Goal: Information Seeking & Learning: Check status

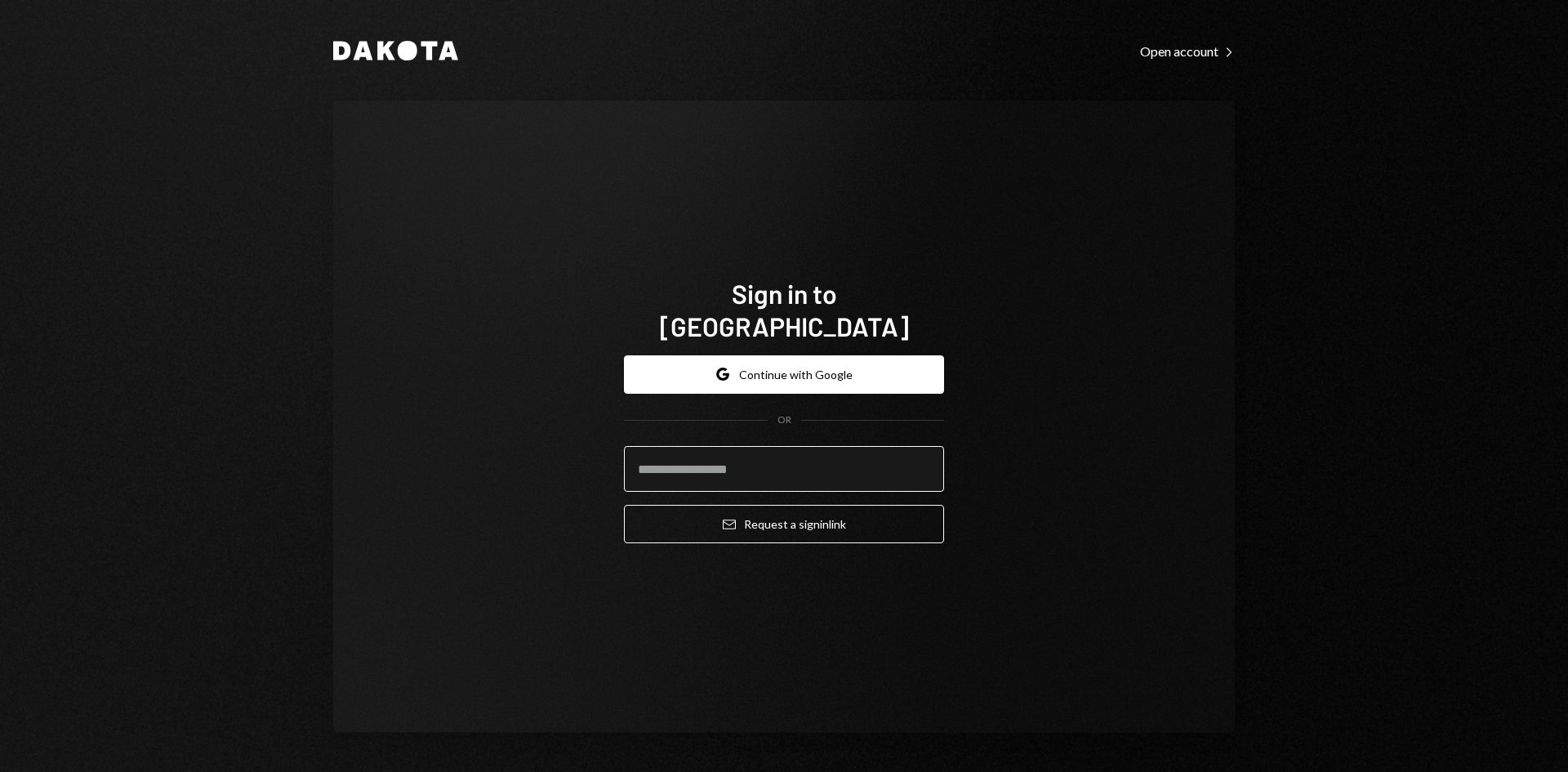
click at [766, 449] on input "email" at bounding box center [784, 468] width 320 height 46
click at [0, 771] on com-1password-button at bounding box center [0, 772] width 0 height 0
type input "**********"
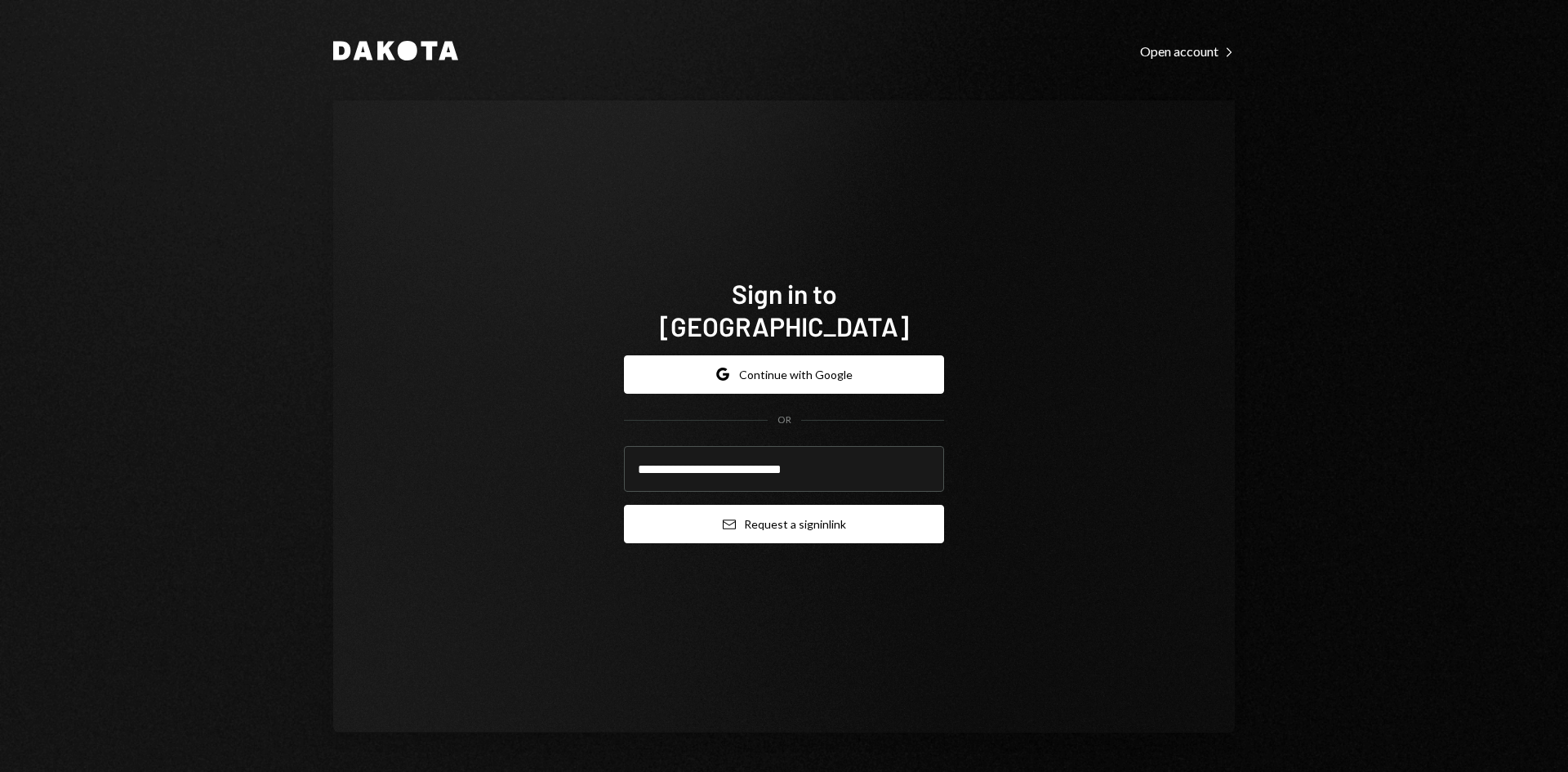
click at [775, 513] on button "Email Request a sign in link" at bounding box center [784, 523] width 320 height 38
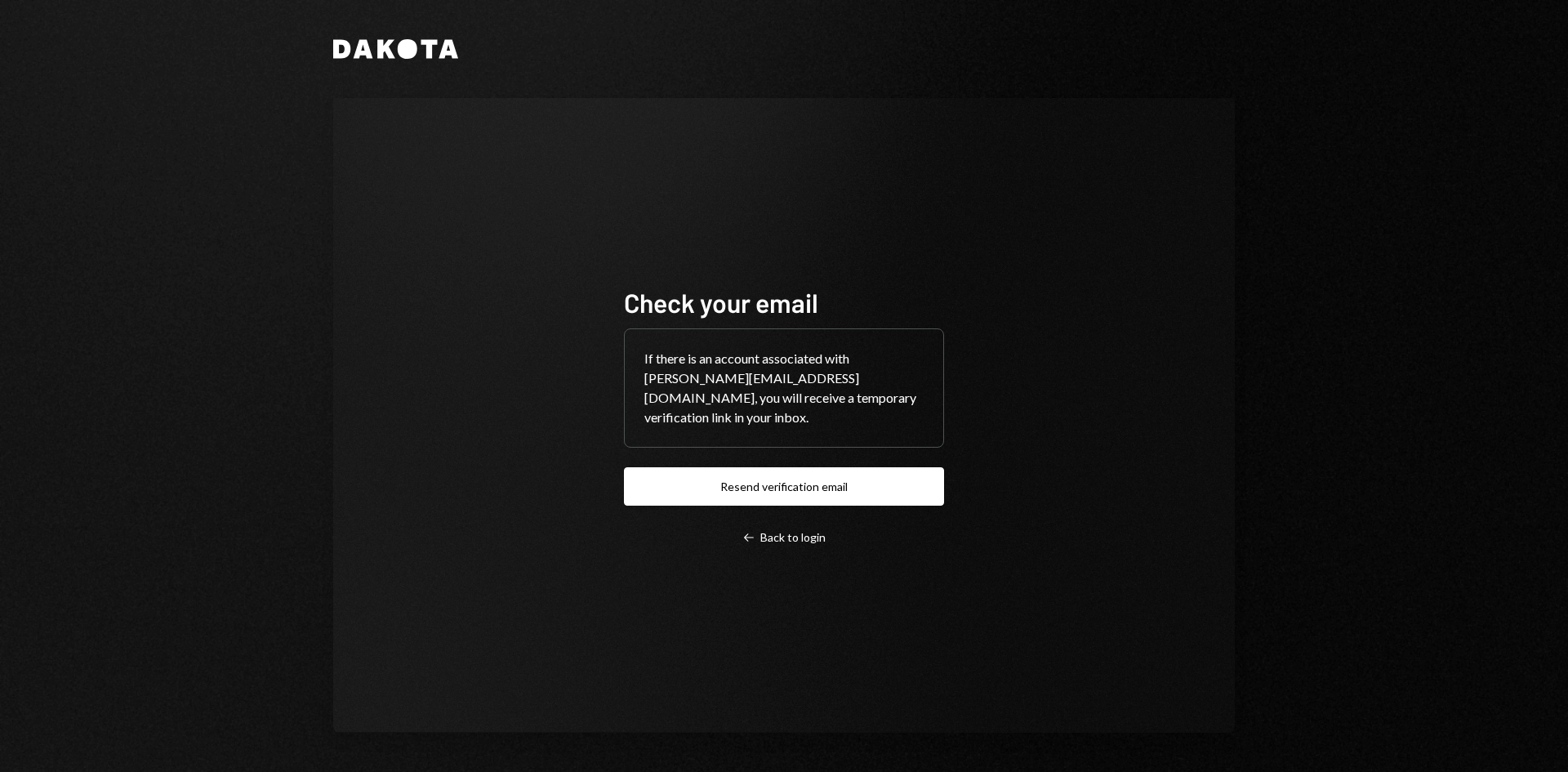
click at [1142, 571] on div "Check your email If there is an account associated with timothy@autonomousproje…" at bounding box center [784, 415] width 901 height 635
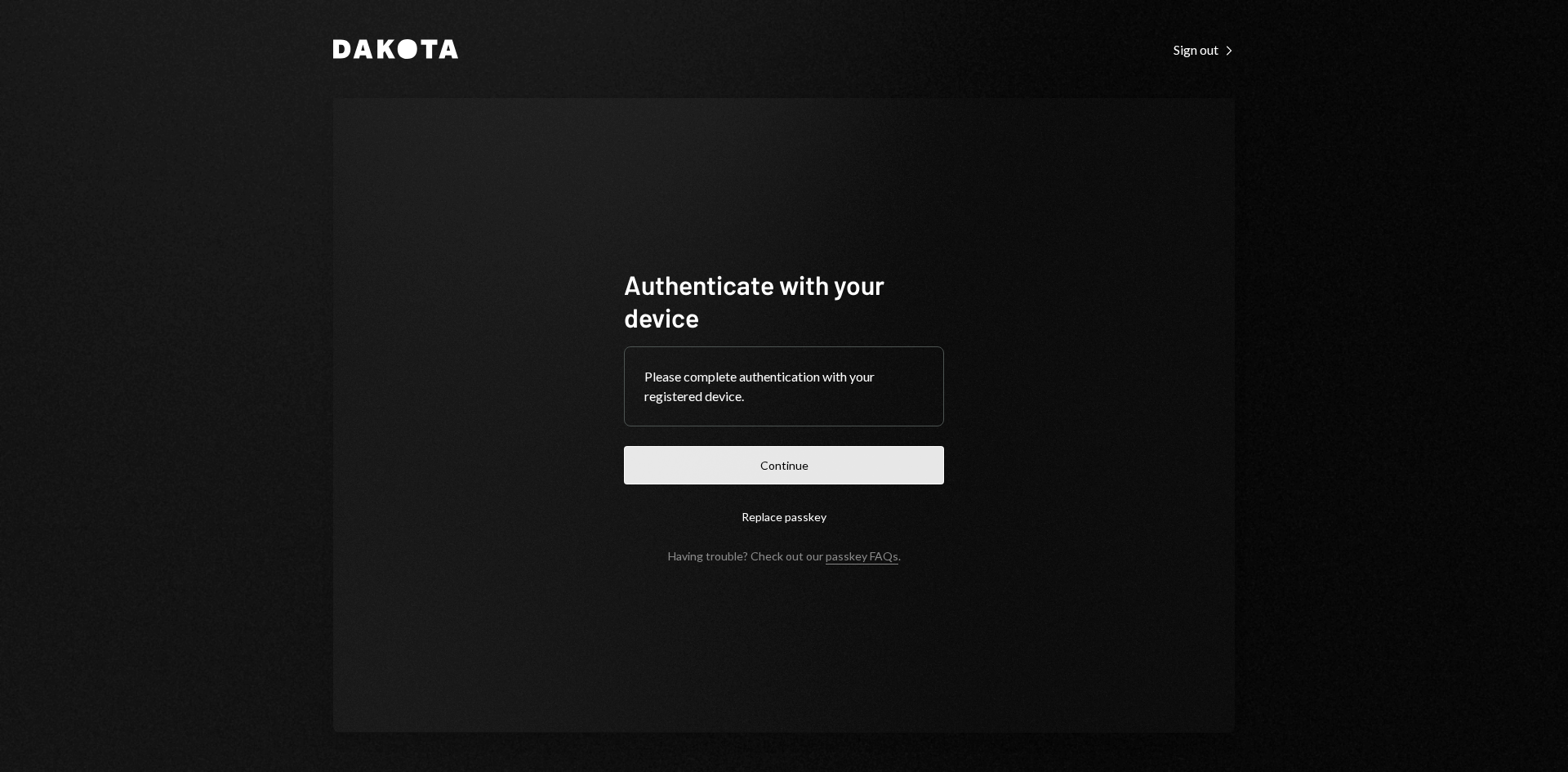
click at [903, 474] on button "Continue" at bounding box center [784, 465] width 320 height 38
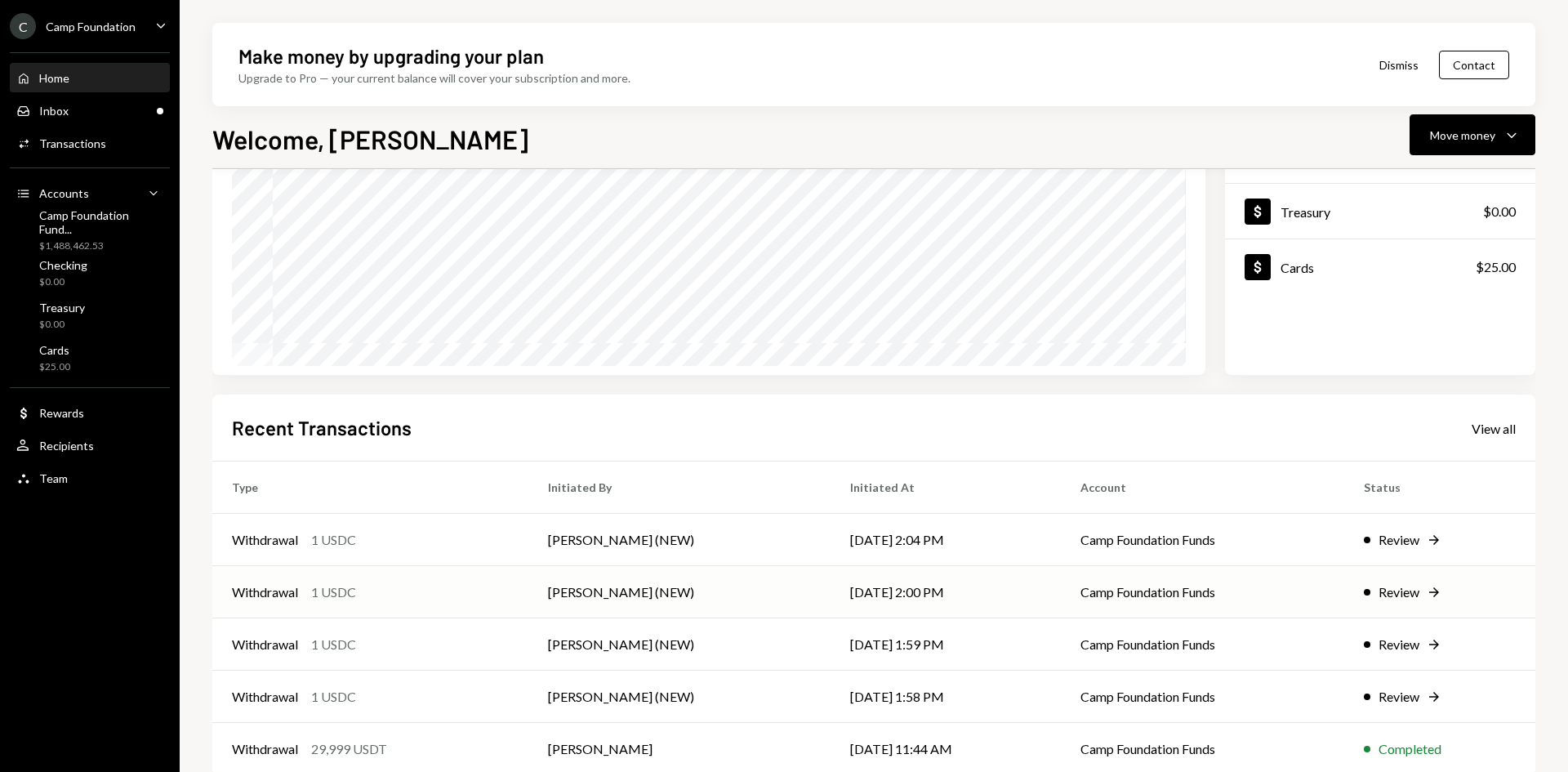
scroll to position [213, 0]
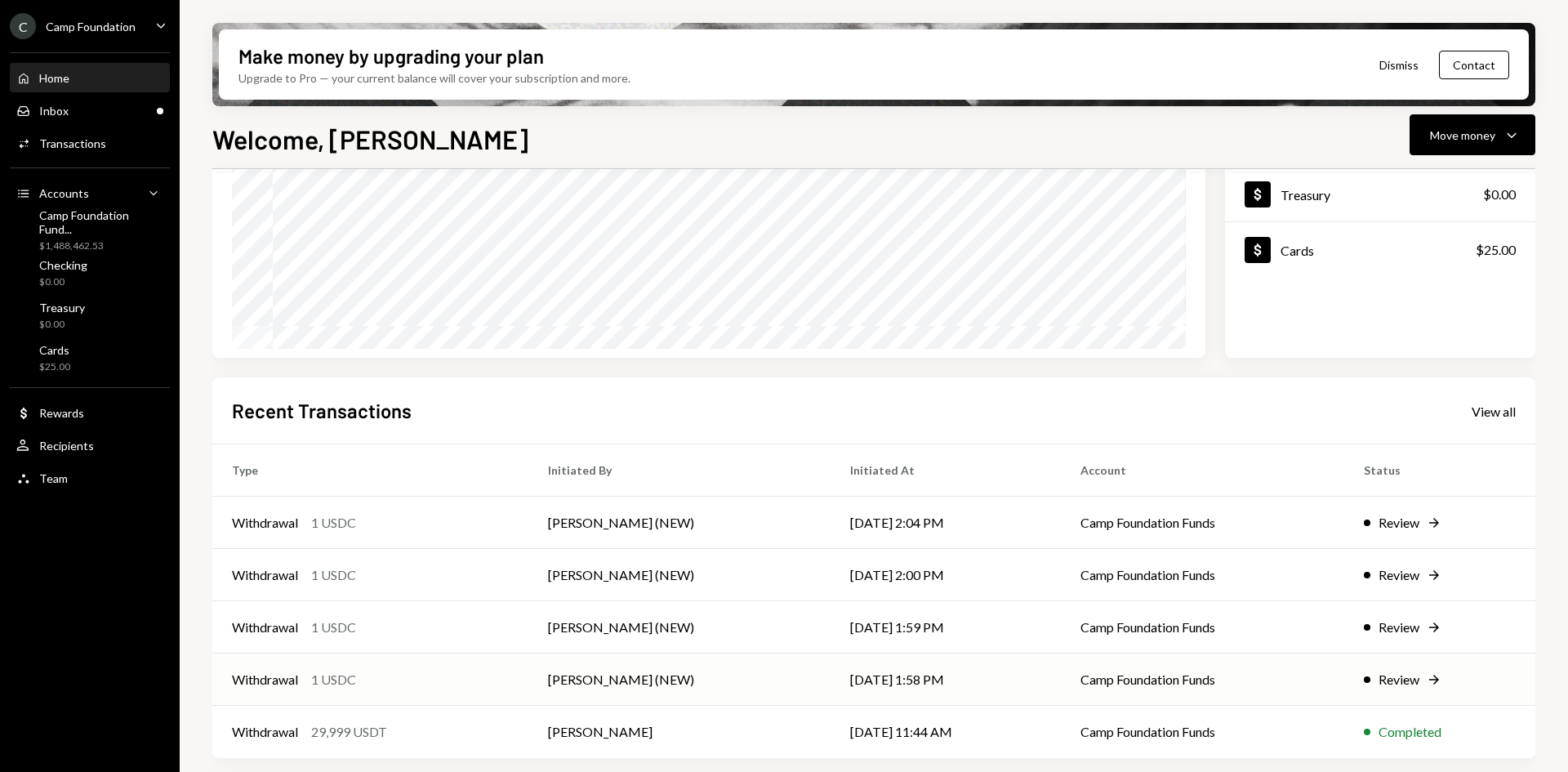
click at [628, 673] on td "[PERSON_NAME] (NEW)" at bounding box center [680, 680] width 302 height 52
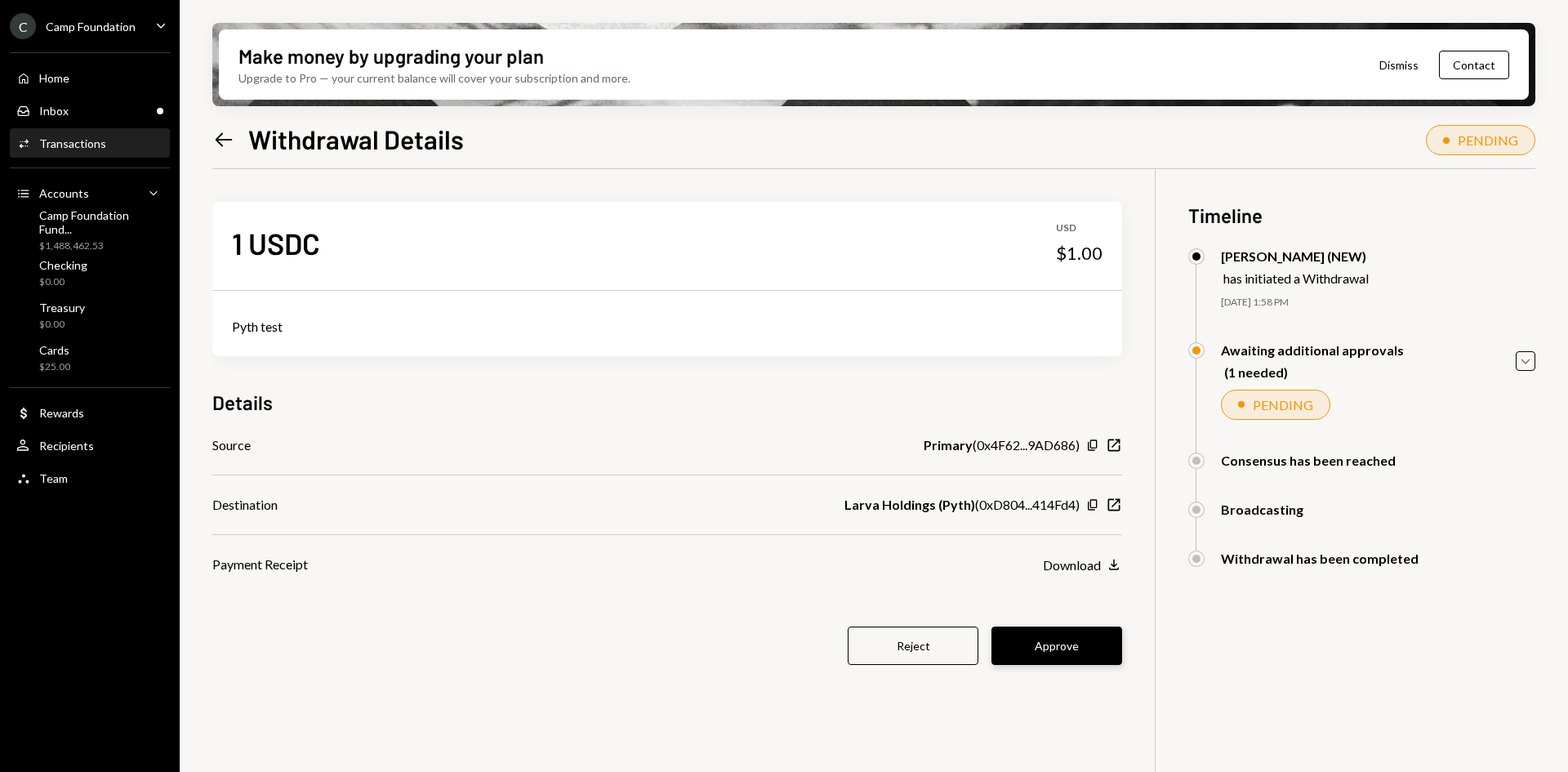
click at [1065, 643] on button "Approve" at bounding box center [1056, 645] width 131 height 38
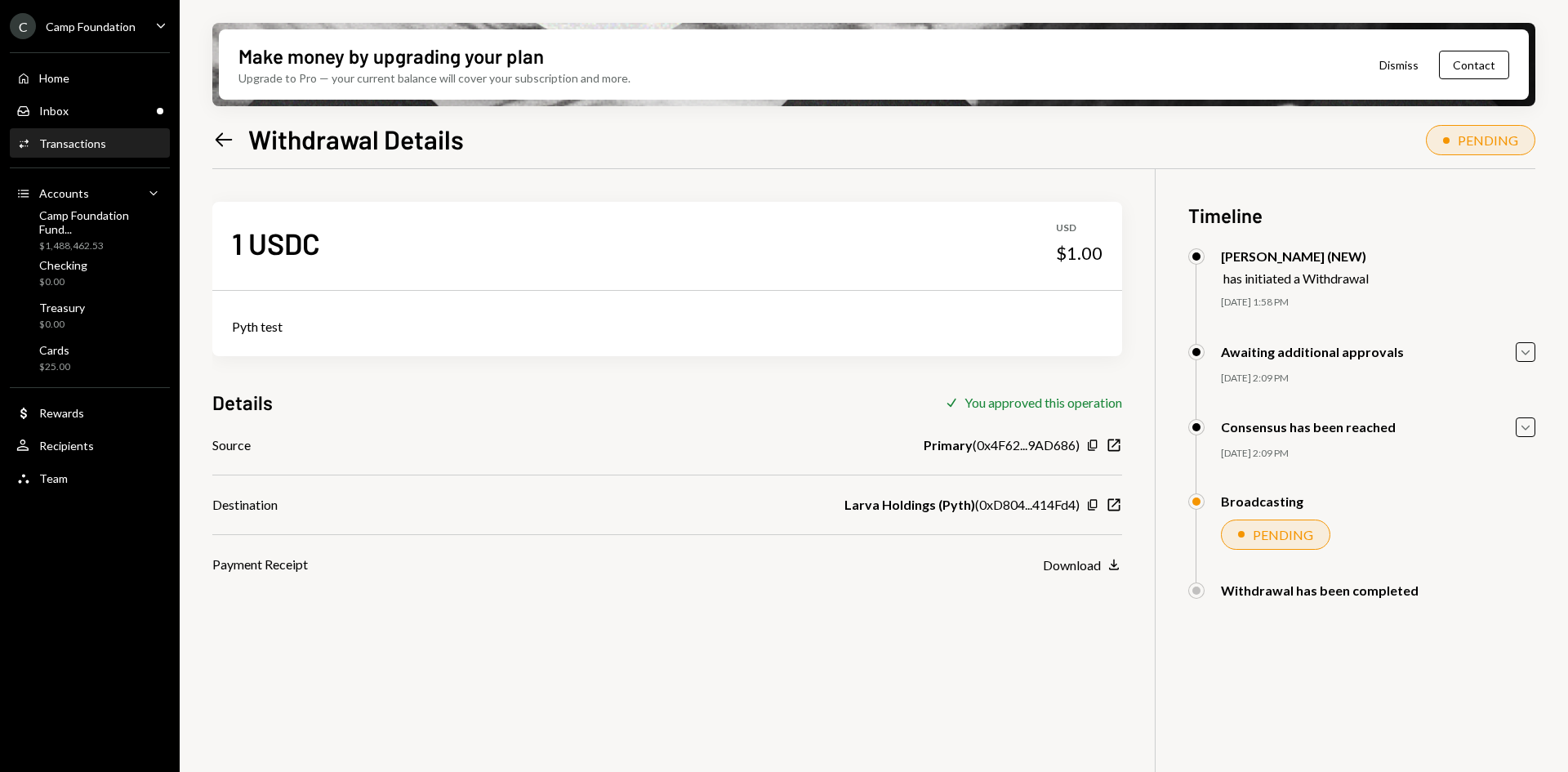
click at [218, 141] on icon at bounding box center [224, 138] width 17 height 14
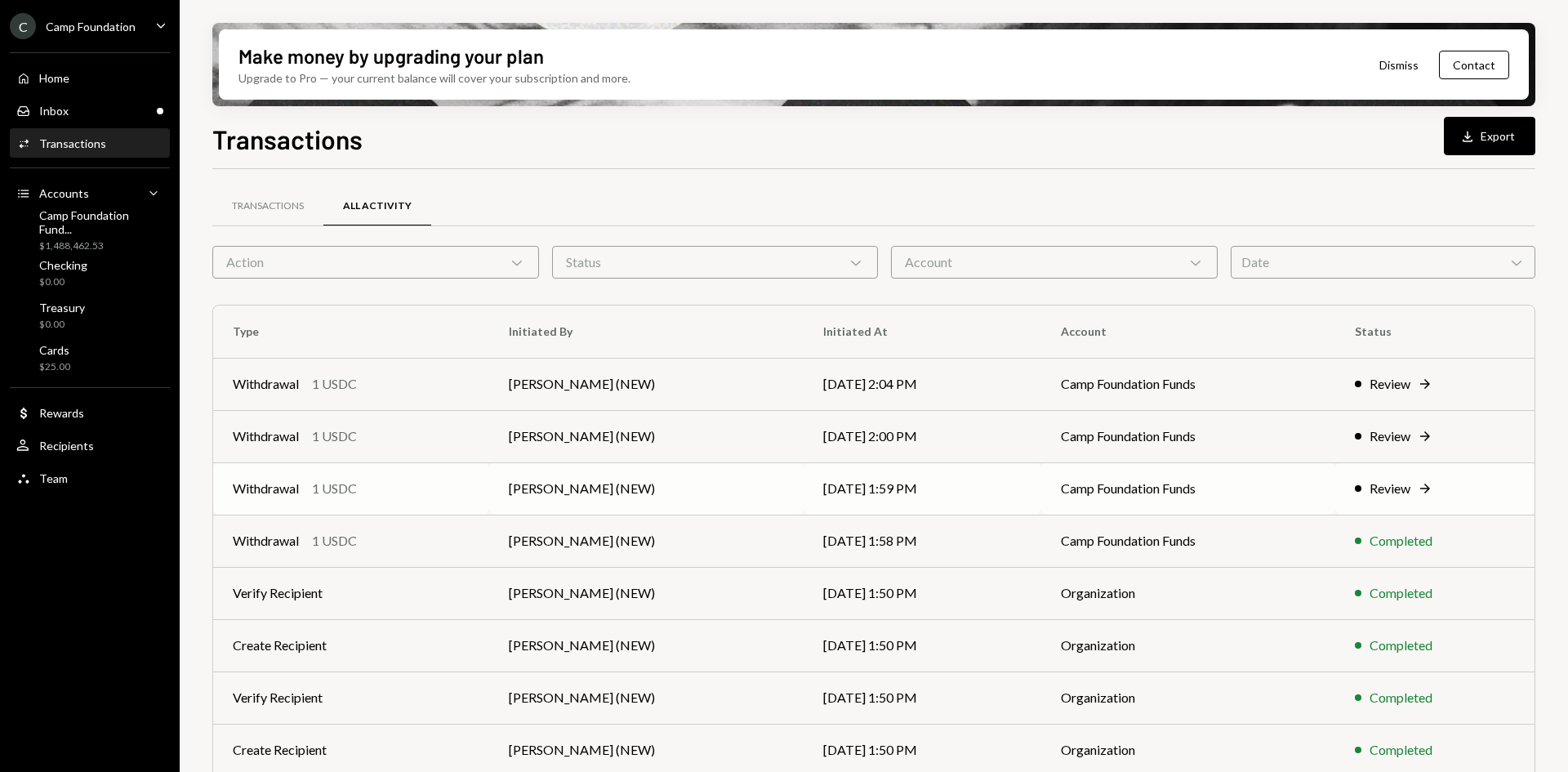
click at [579, 487] on td "[PERSON_NAME] (NEW)" at bounding box center [645, 488] width 314 height 52
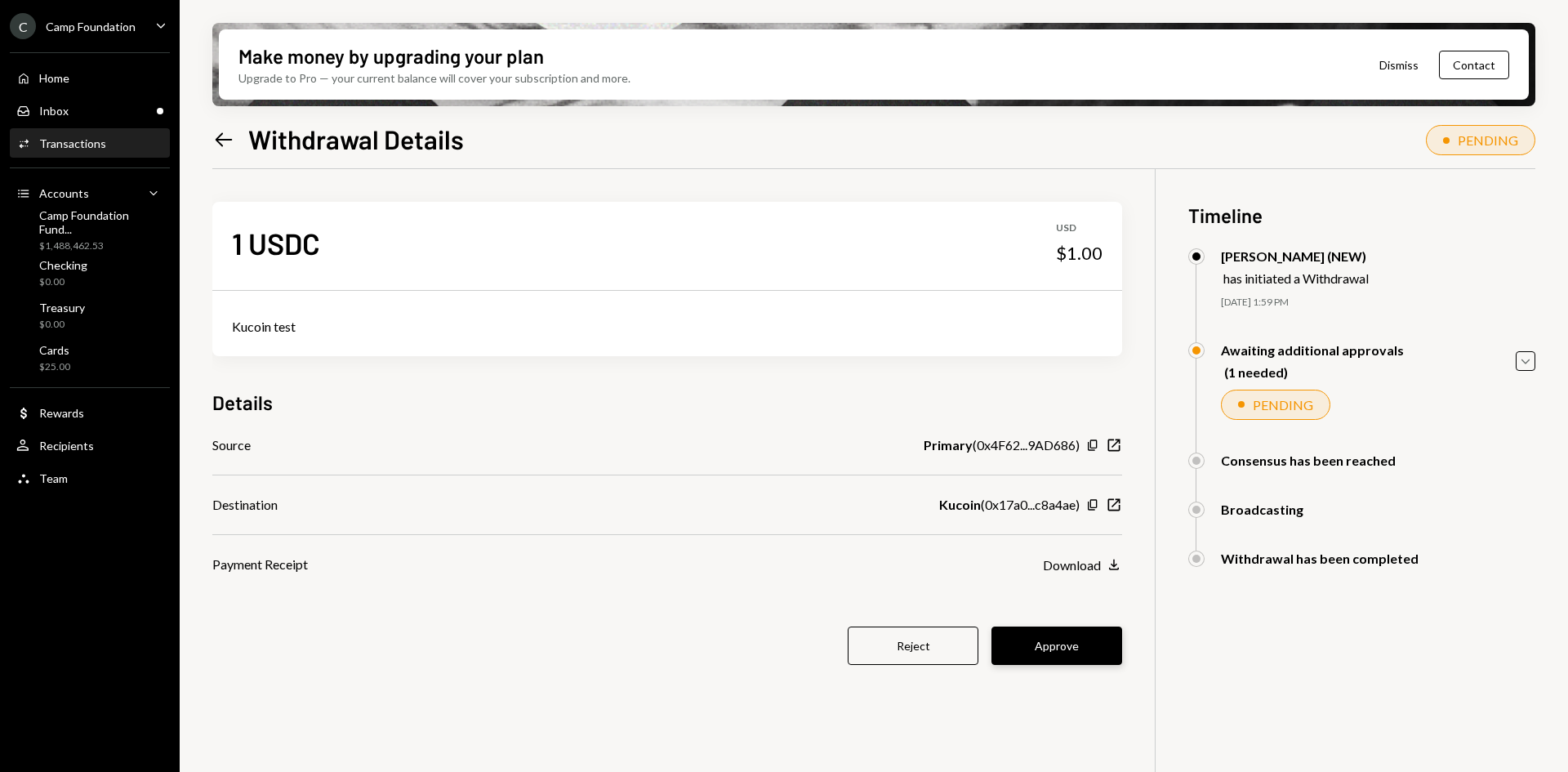
click at [1069, 650] on button "Approve" at bounding box center [1056, 645] width 131 height 38
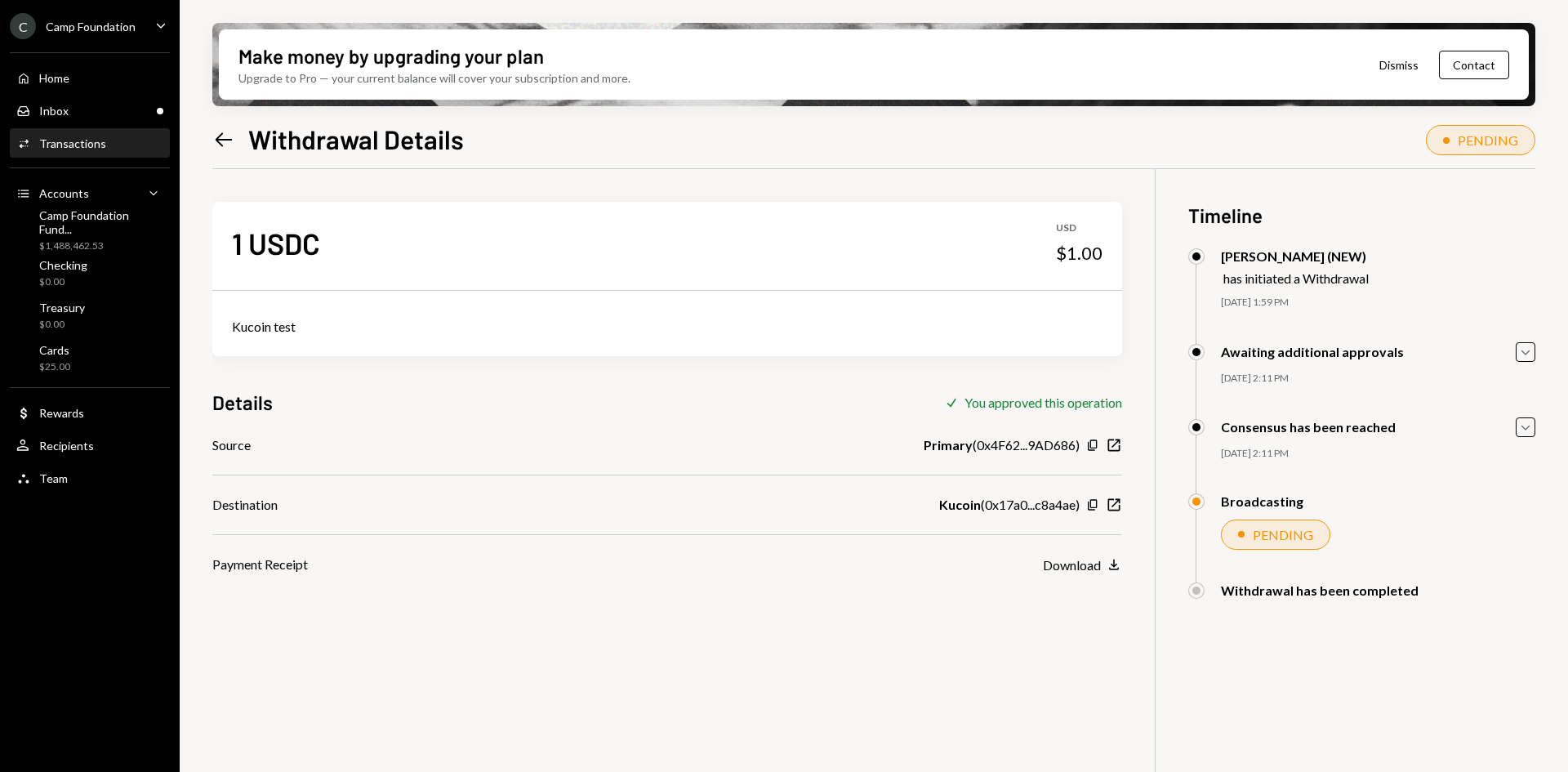
click at [223, 141] on icon "Left Arrow" at bounding box center [223, 139] width 23 height 23
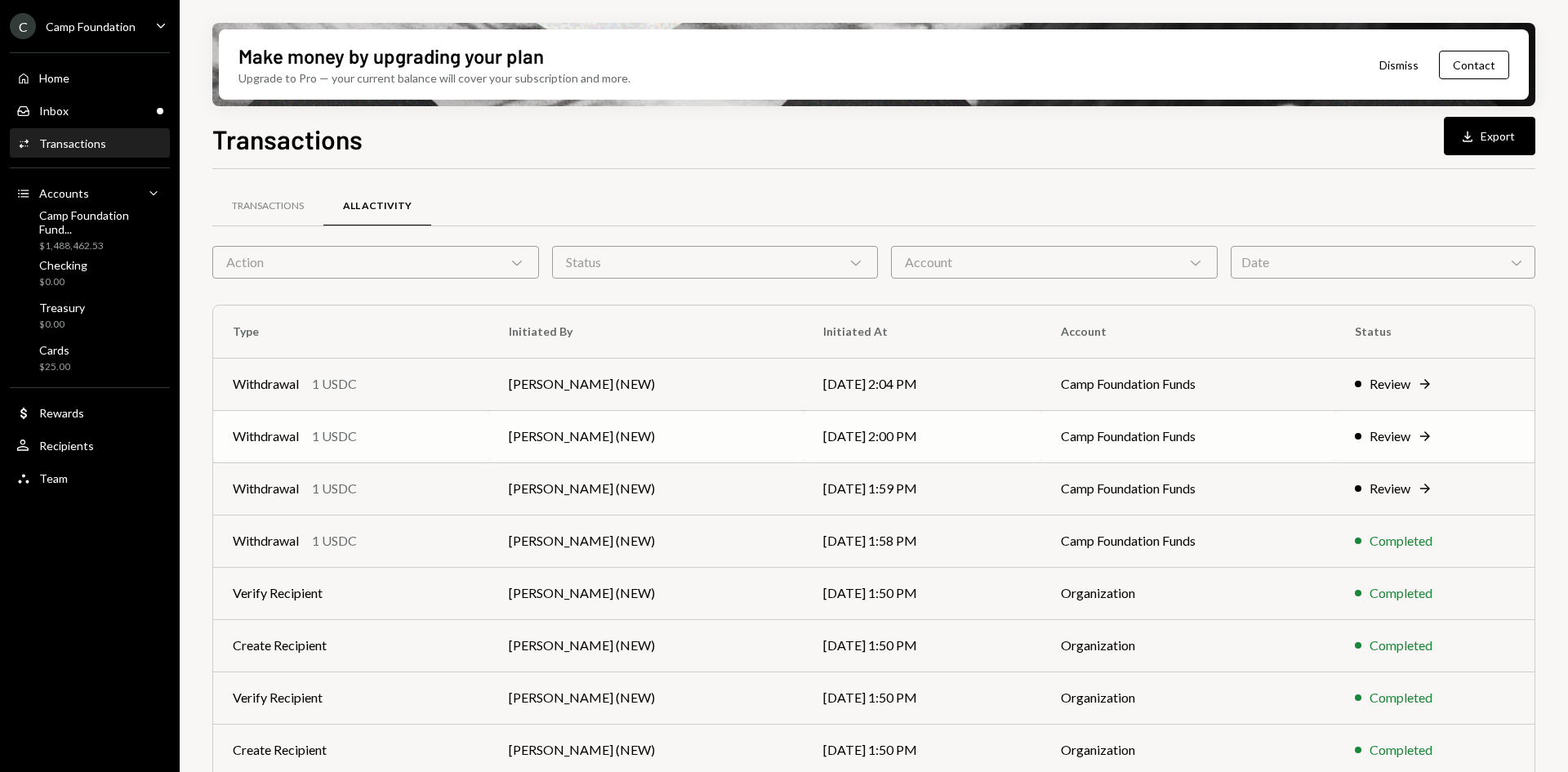
click at [906, 438] on td "[DATE] 2:00 PM" at bounding box center [922, 437] width 238 height 52
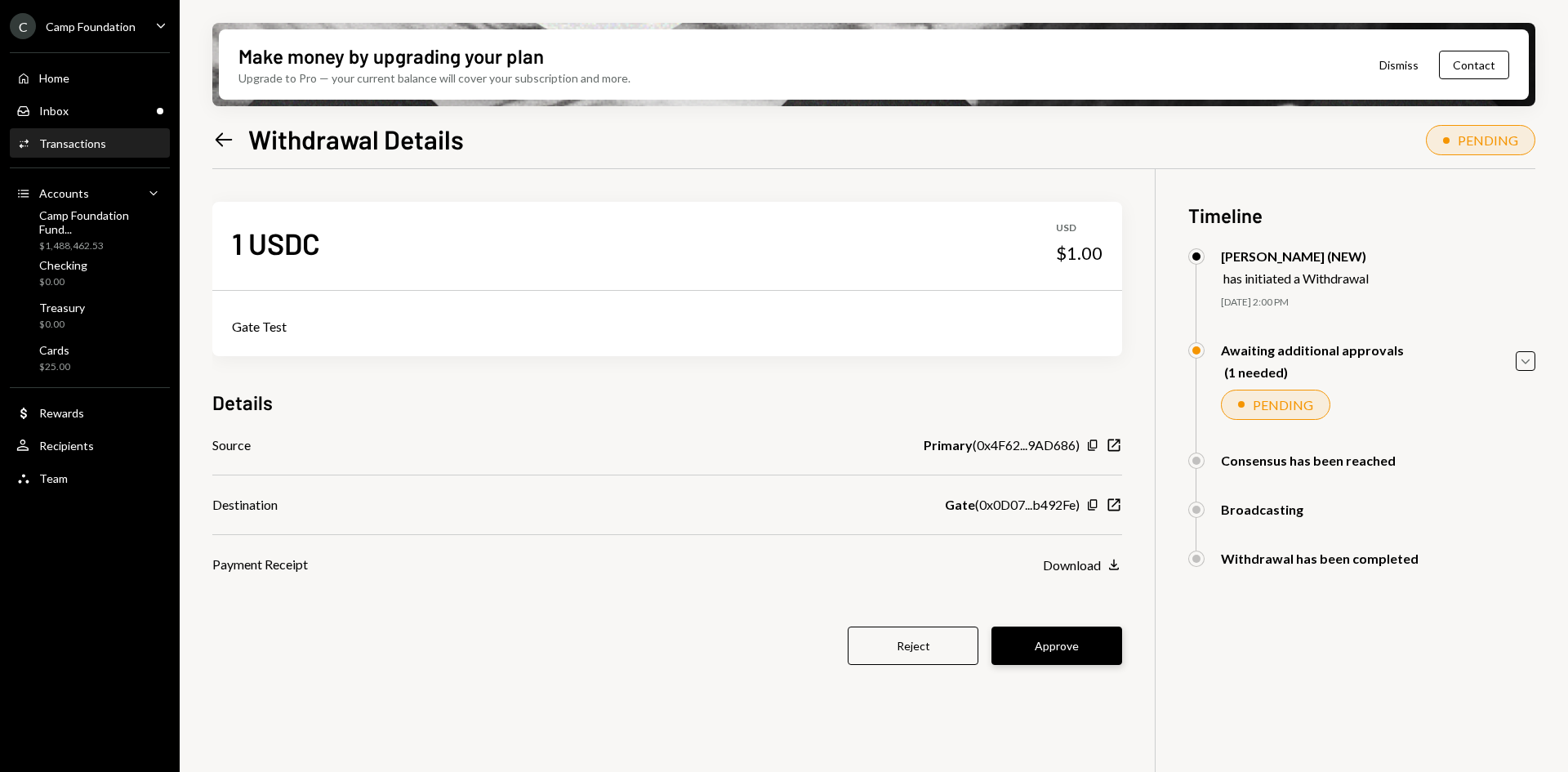
click at [1078, 648] on button "Approve" at bounding box center [1056, 645] width 131 height 38
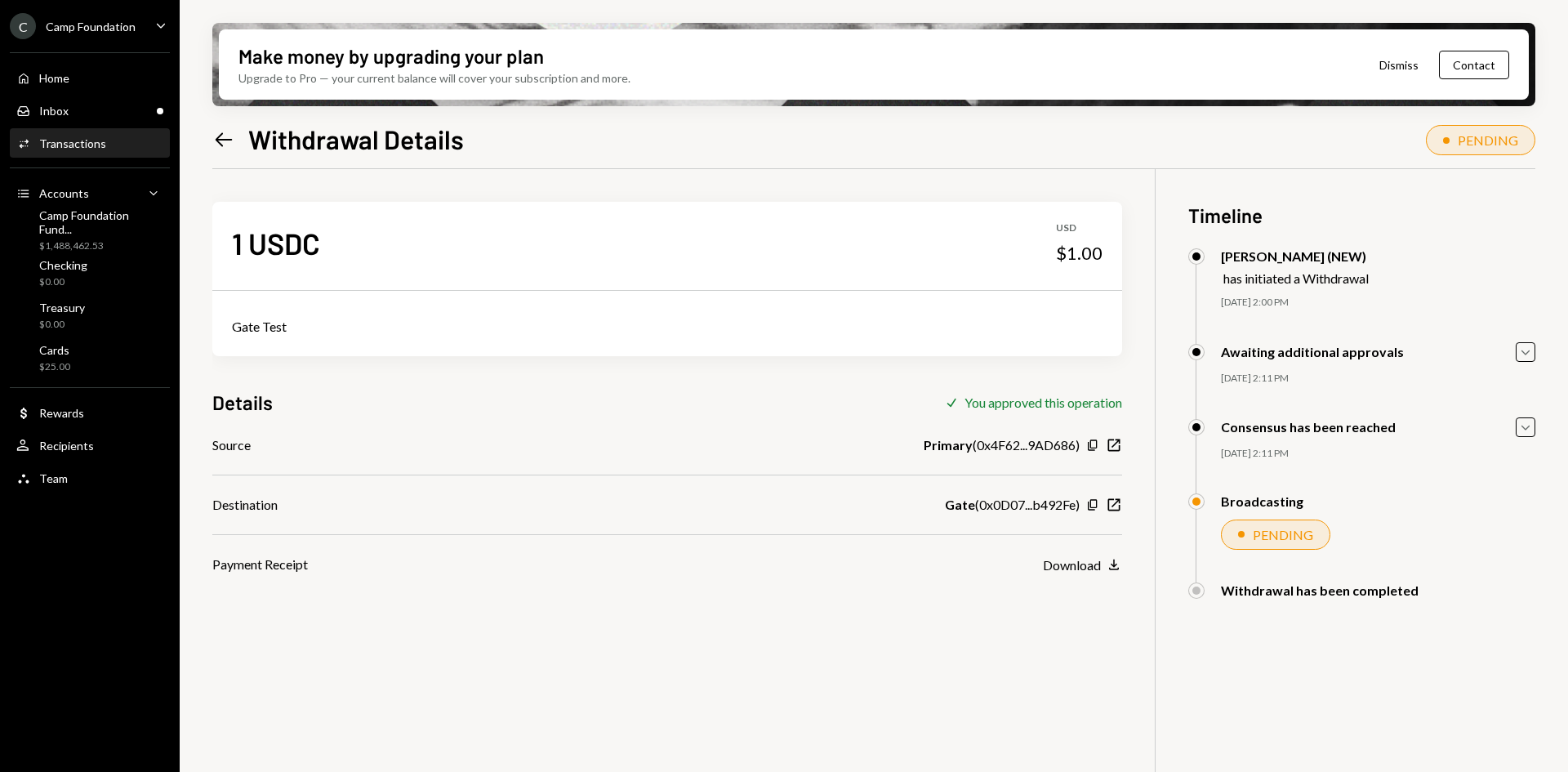
click at [224, 141] on icon "Left Arrow" at bounding box center [223, 139] width 23 height 23
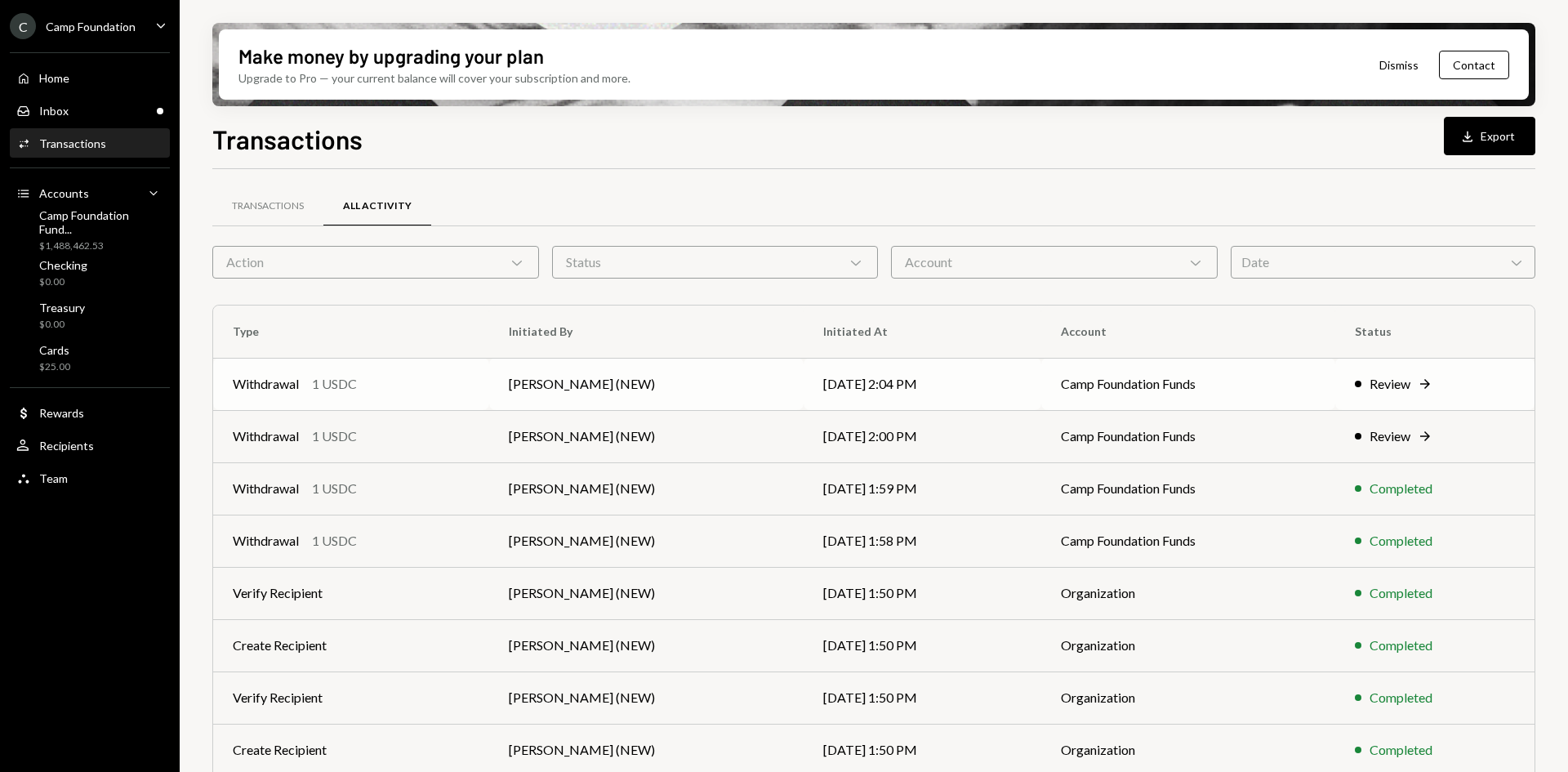
click at [562, 385] on td "[PERSON_NAME] (NEW)" at bounding box center [645, 384] width 314 height 52
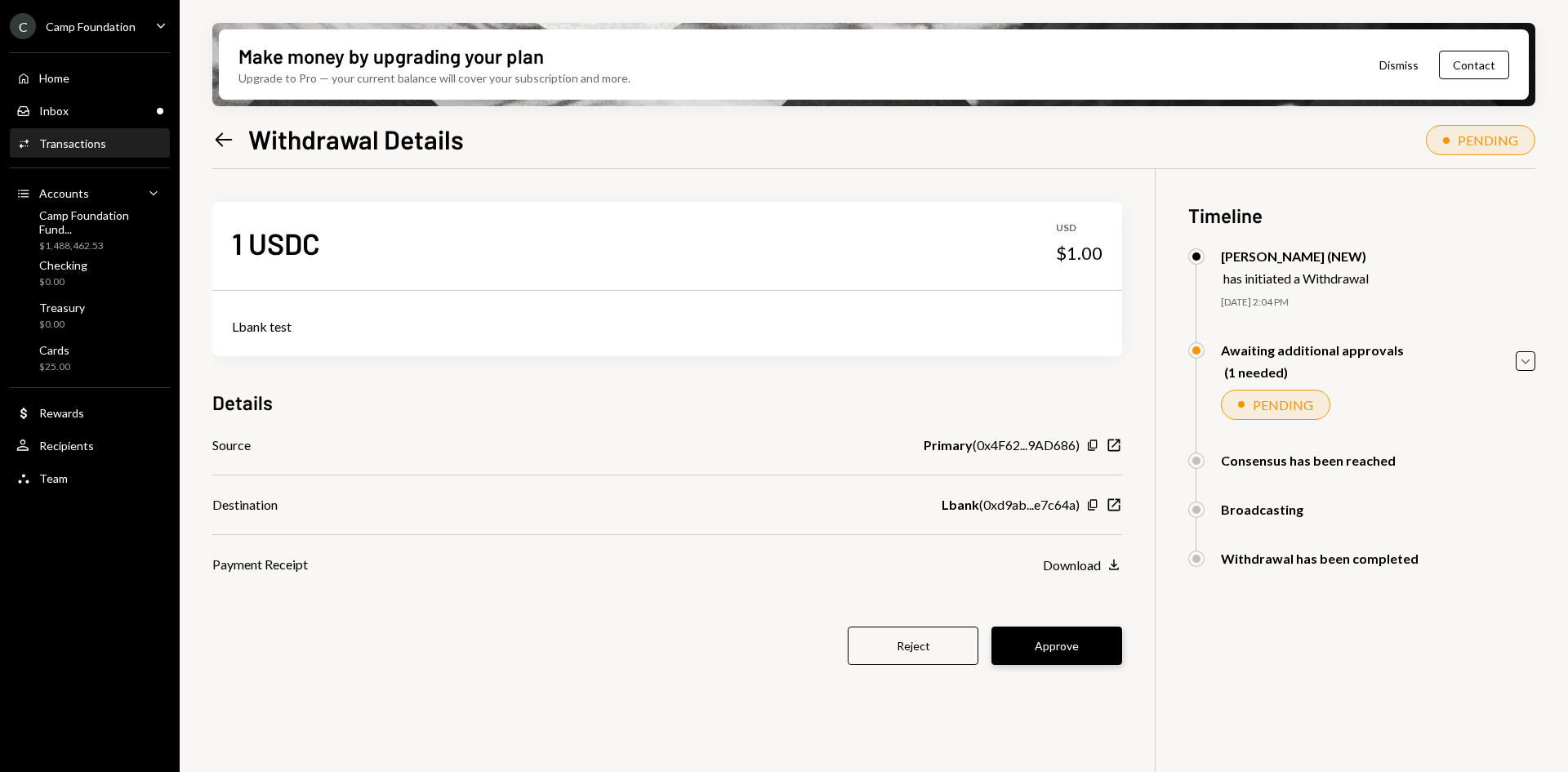
click at [1094, 645] on button "Approve" at bounding box center [1056, 645] width 131 height 38
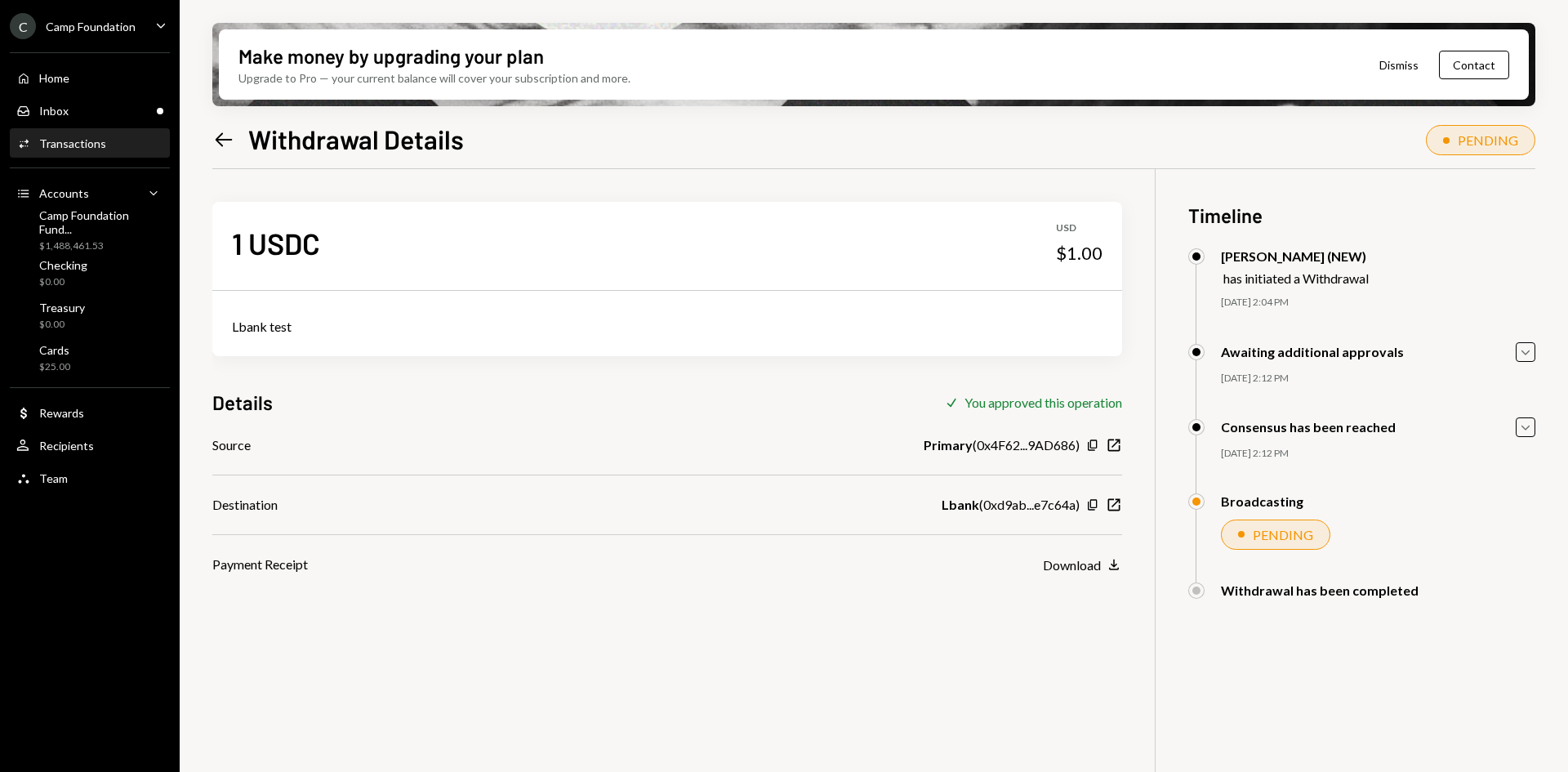
click at [223, 141] on icon "Left Arrow" at bounding box center [223, 139] width 23 height 23
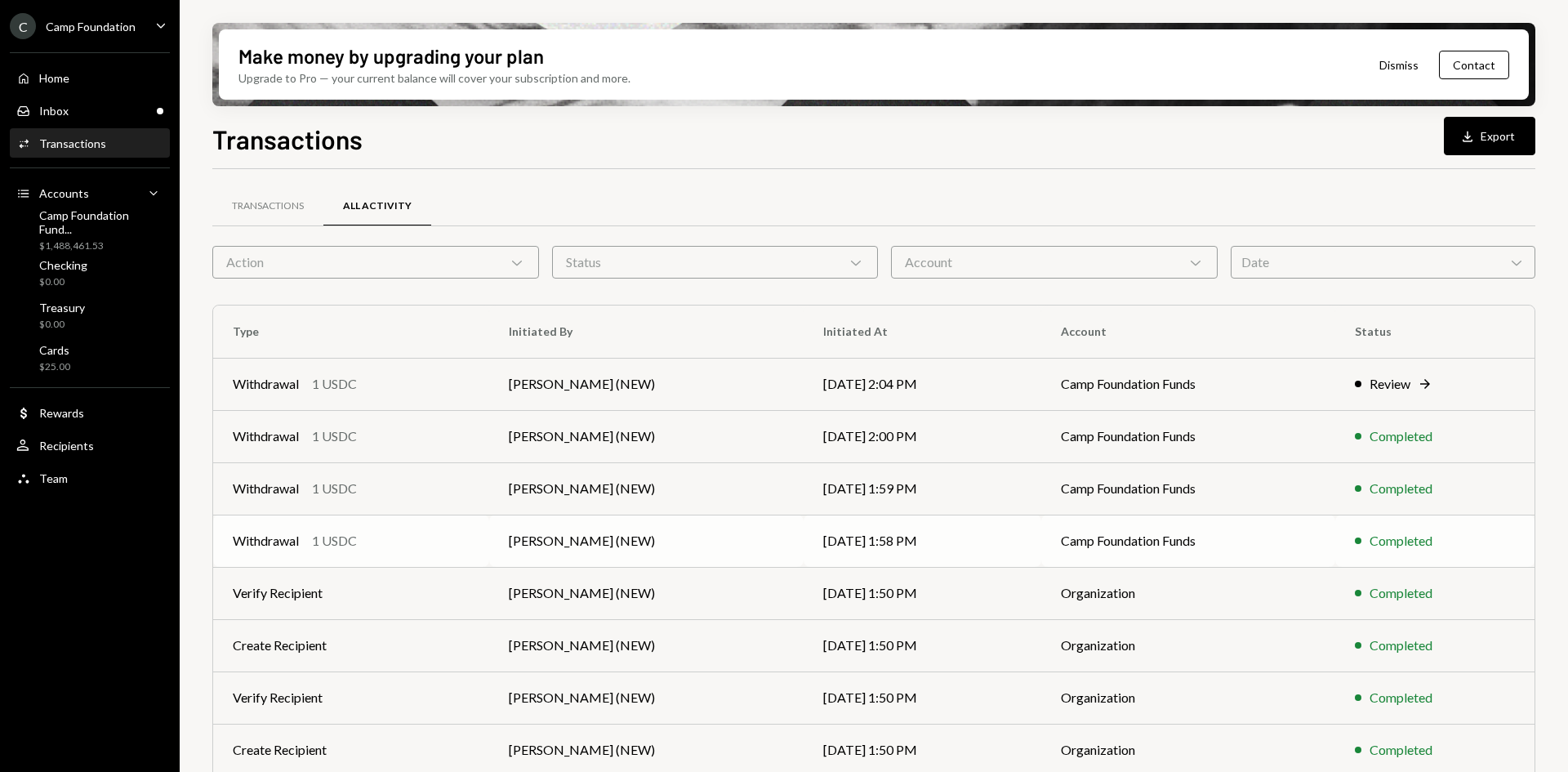
click at [616, 541] on td "[PERSON_NAME] (NEW)" at bounding box center [645, 541] width 314 height 52
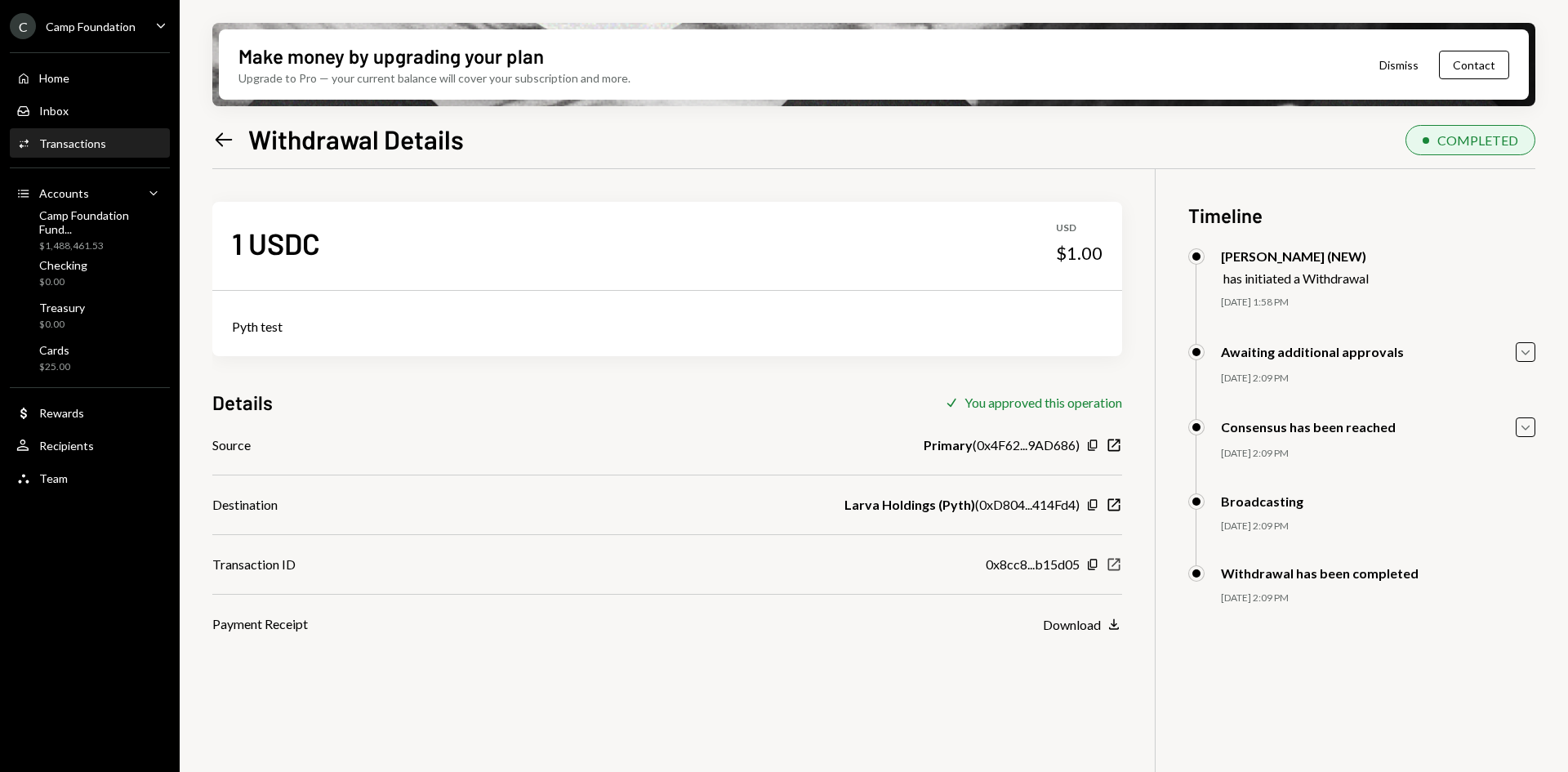
click at [1111, 562] on icon "New Window" at bounding box center [1113, 564] width 16 height 16
click at [226, 138] on icon "Left Arrow" at bounding box center [223, 139] width 23 height 23
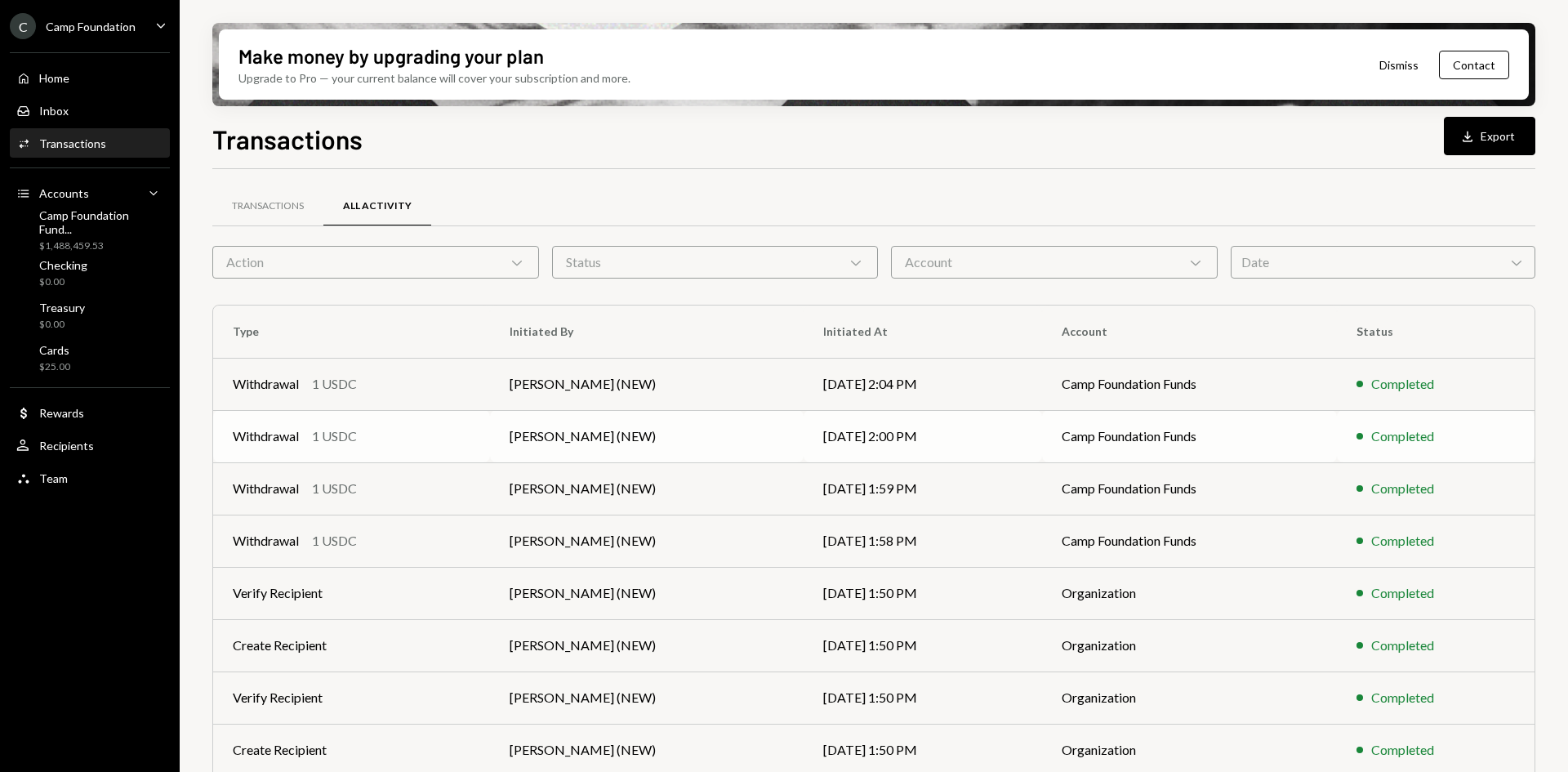
click at [869, 438] on td "[DATE] 2:00 PM" at bounding box center [922, 437] width 238 height 52
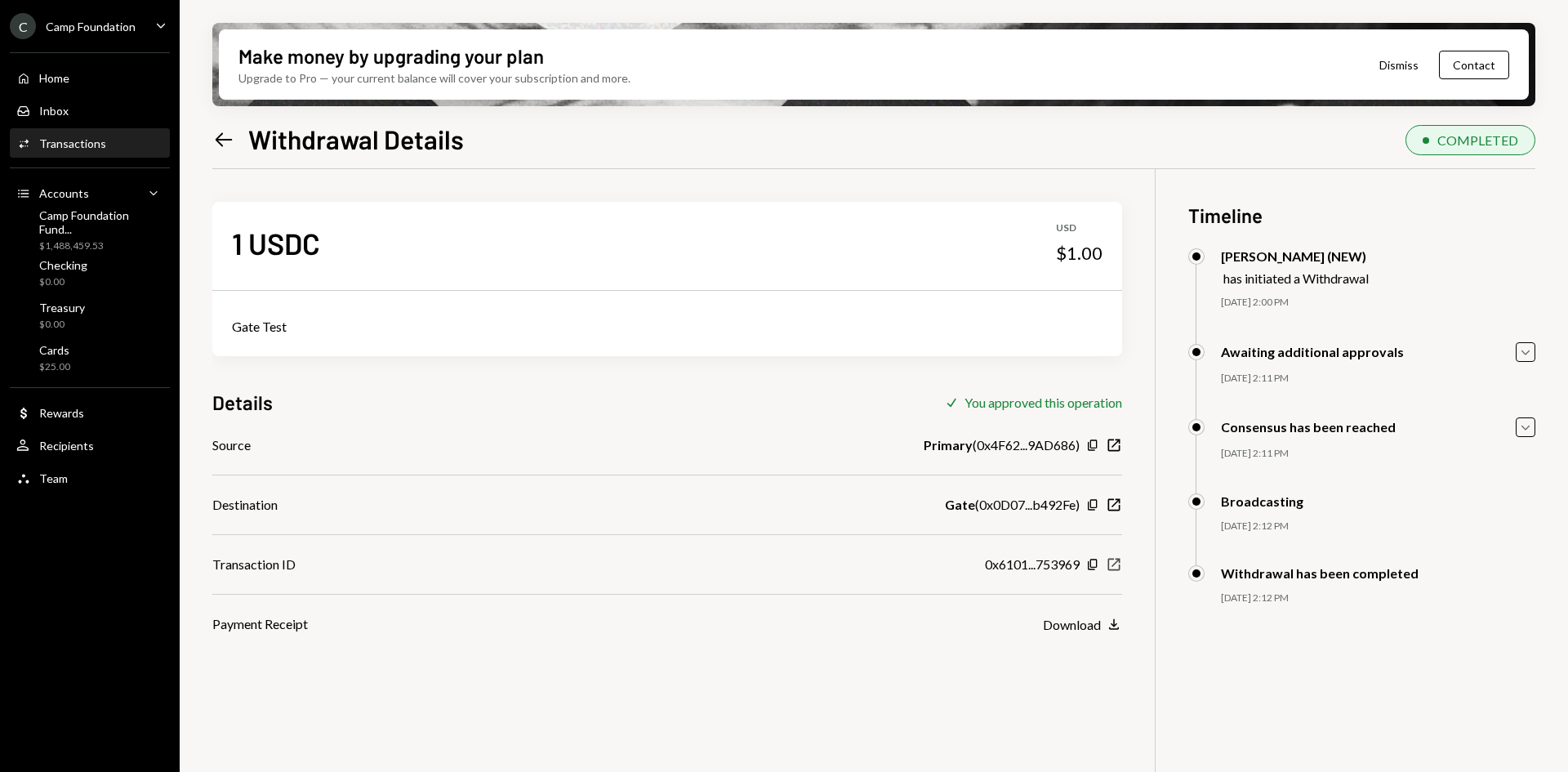
click at [1115, 573] on div "0x6101...753969 Copy New Window" at bounding box center [1054, 564] width 137 height 20
click at [1115, 566] on icon "New Window" at bounding box center [1113, 564] width 16 height 16
click at [218, 139] on icon at bounding box center [224, 138] width 17 height 14
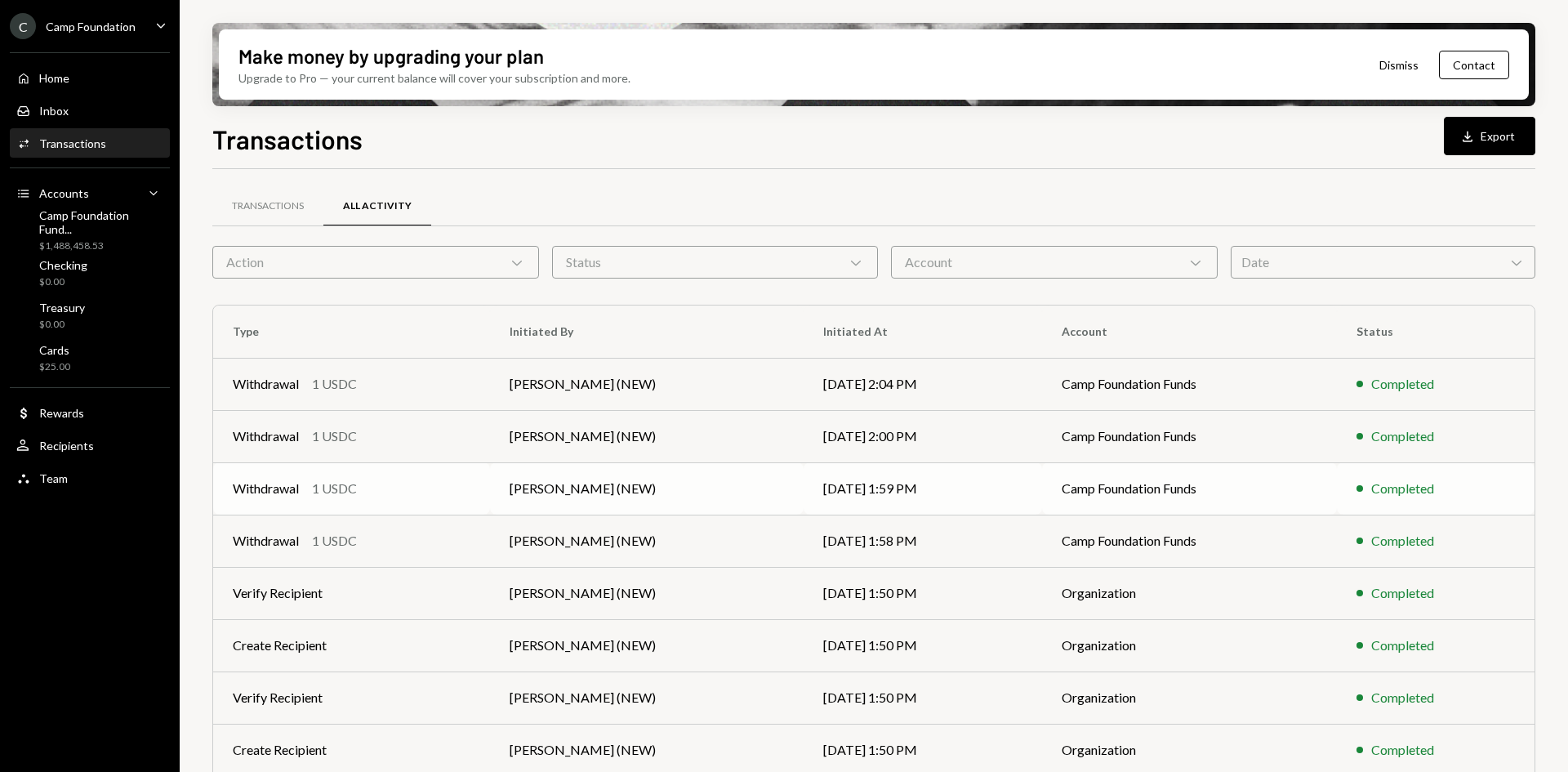
click at [573, 490] on td "[PERSON_NAME] (NEW)" at bounding box center [647, 488] width 315 height 52
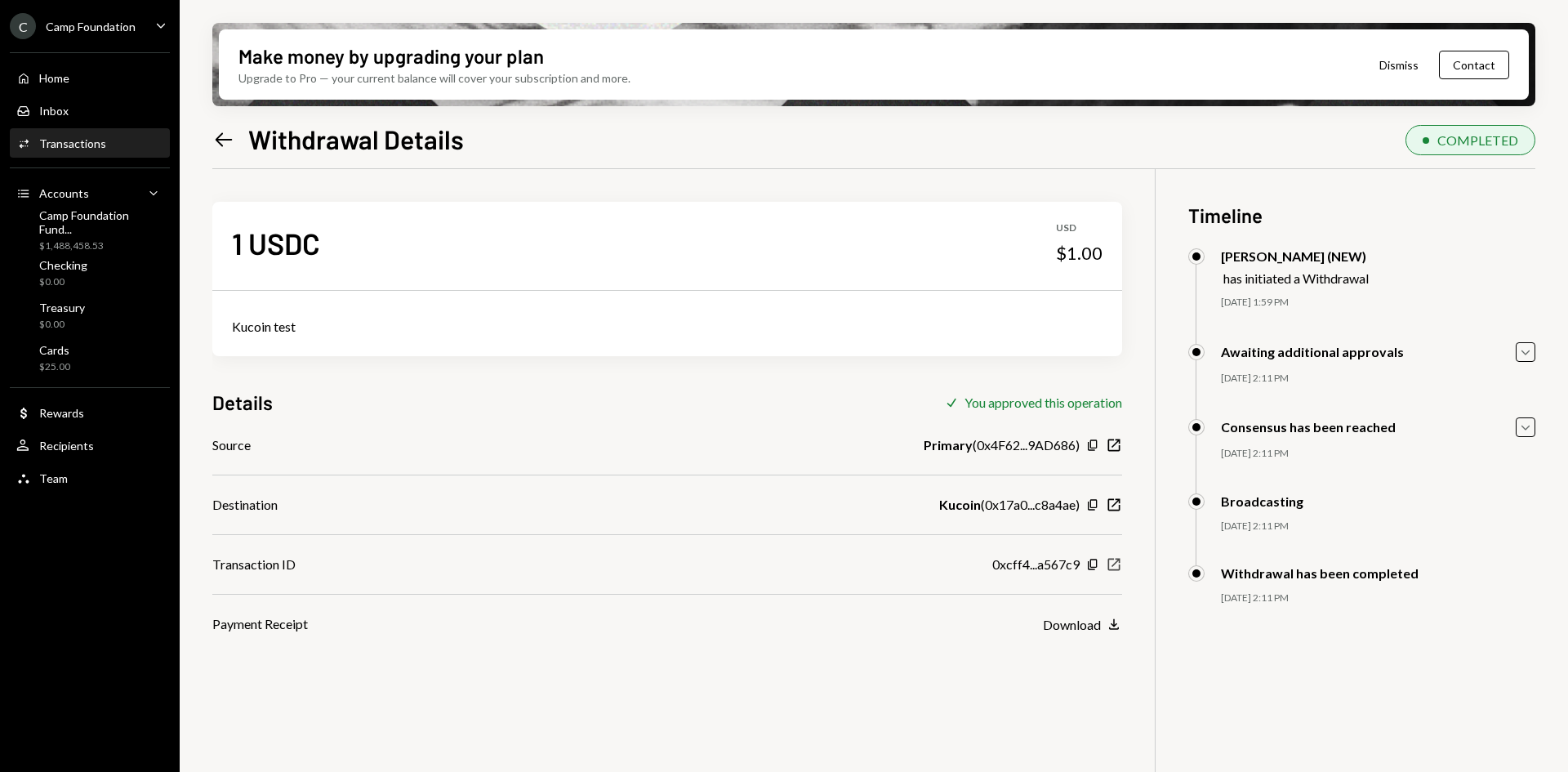
click at [1115, 560] on icon "button" at bounding box center [1114, 565] width 13 height 13
click at [218, 136] on icon "Left Arrow" at bounding box center [223, 139] width 23 height 23
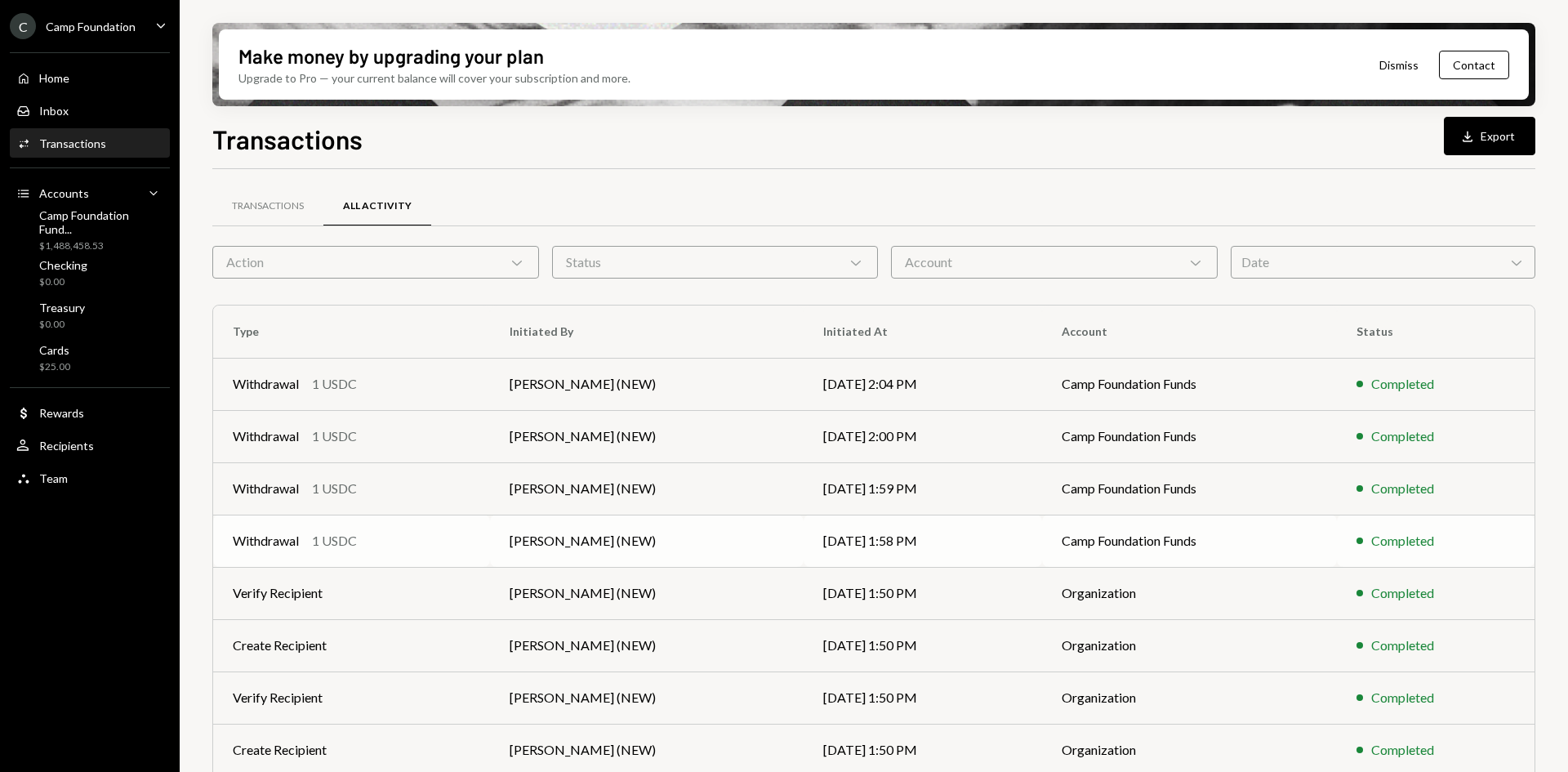
click at [606, 541] on td "[PERSON_NAME] (NEW)" at bounding box center [647, 541] width 315 height 52
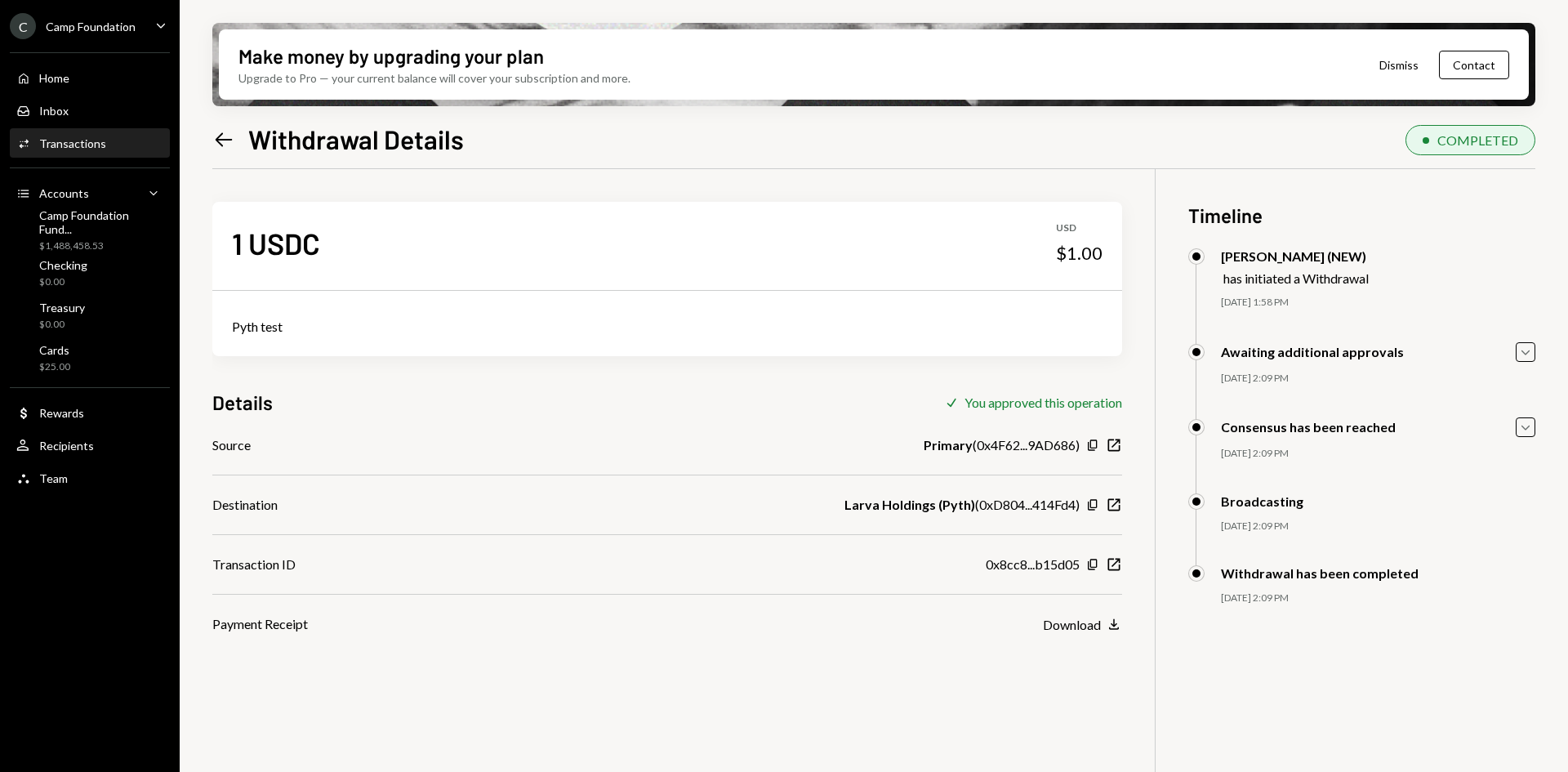
click at [222, 137] on icon "Left Arrow" at bounding box center [223, 139] width 23 height 23
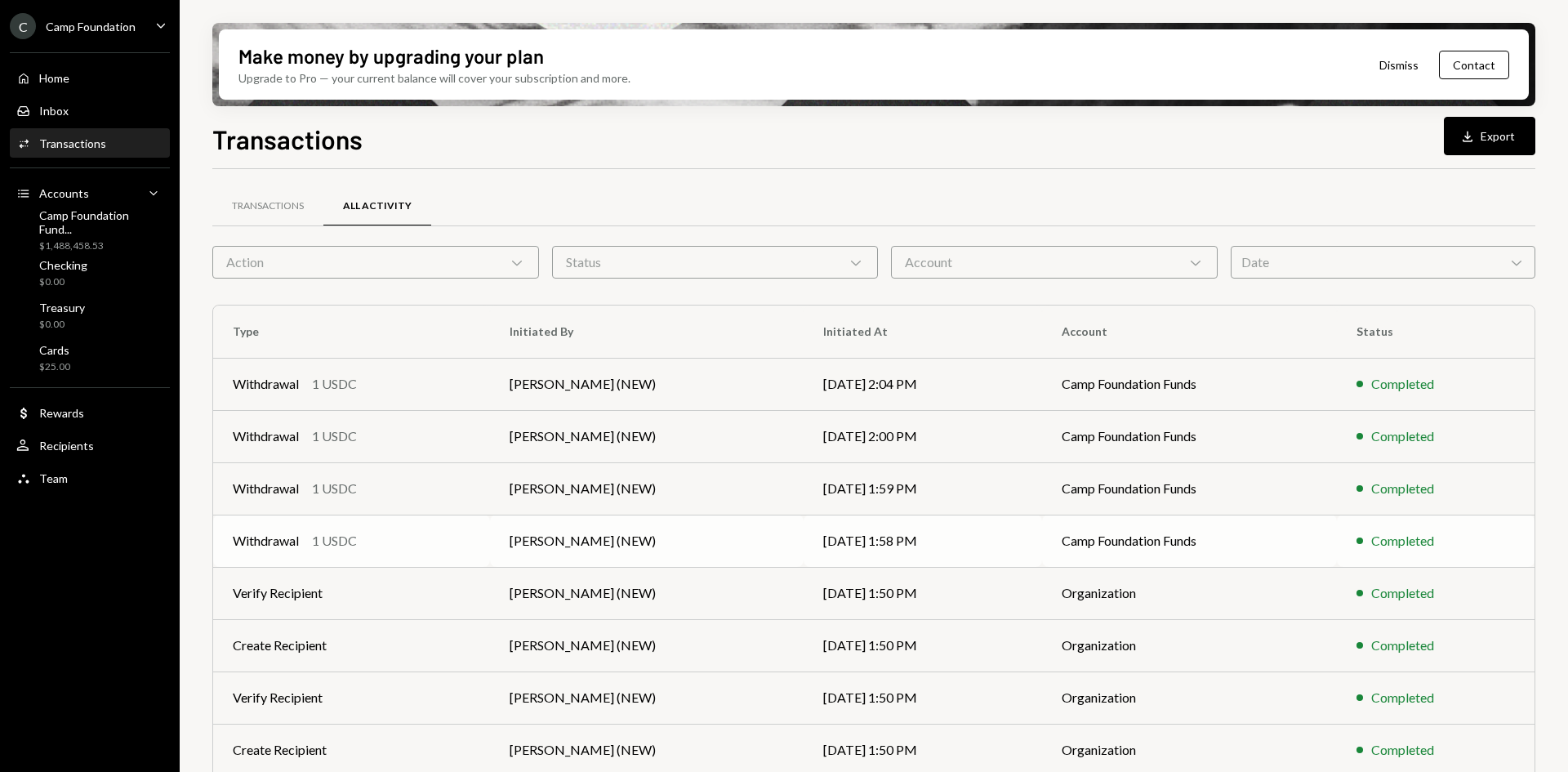
click at [849, 539] on td "[DATE] 1:58 PM" at bounding box center [922, 541] width 238 height 52
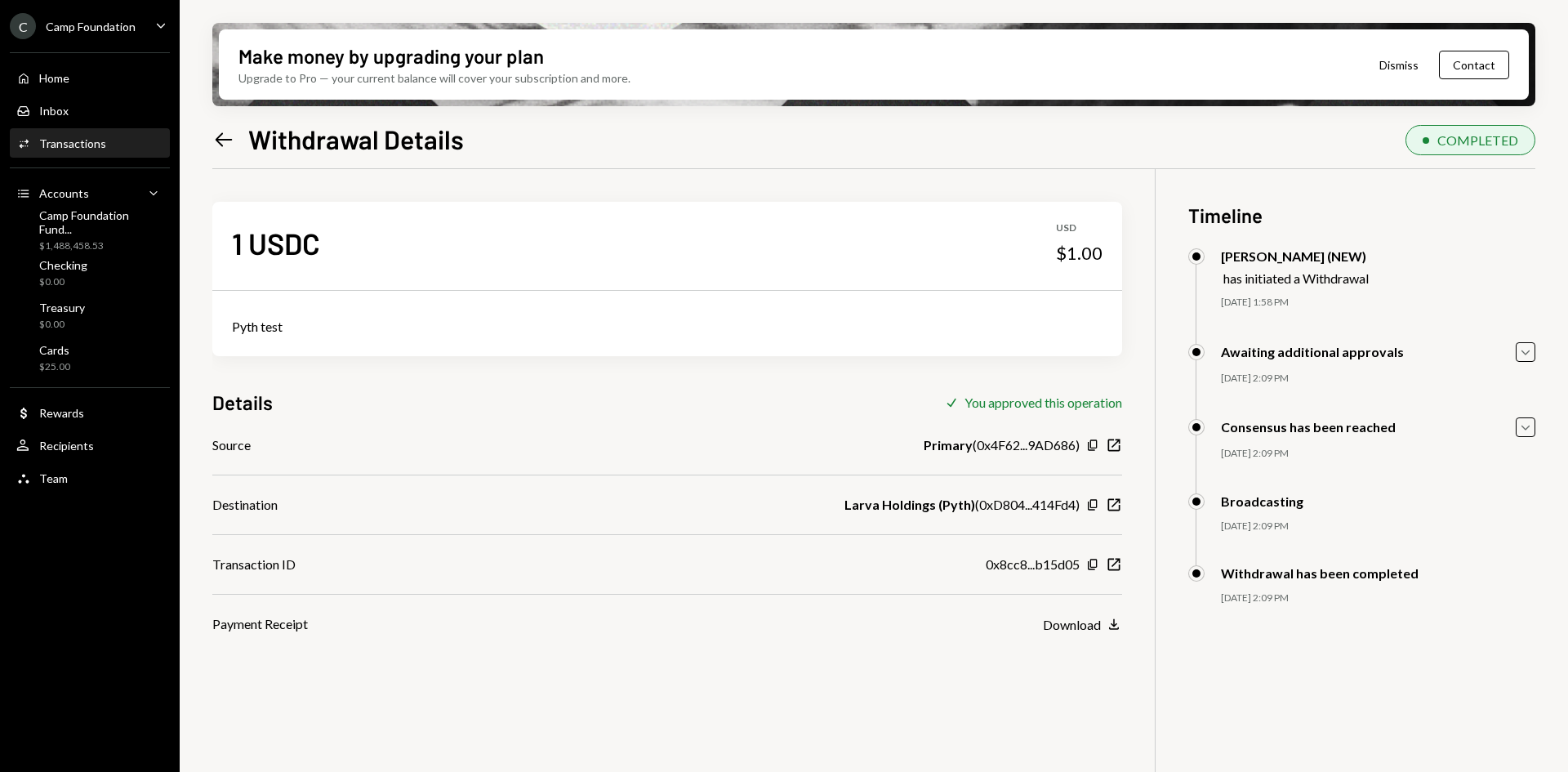
click at [229, 140] on icon at bounding box center [224, 138] width 17 height 14
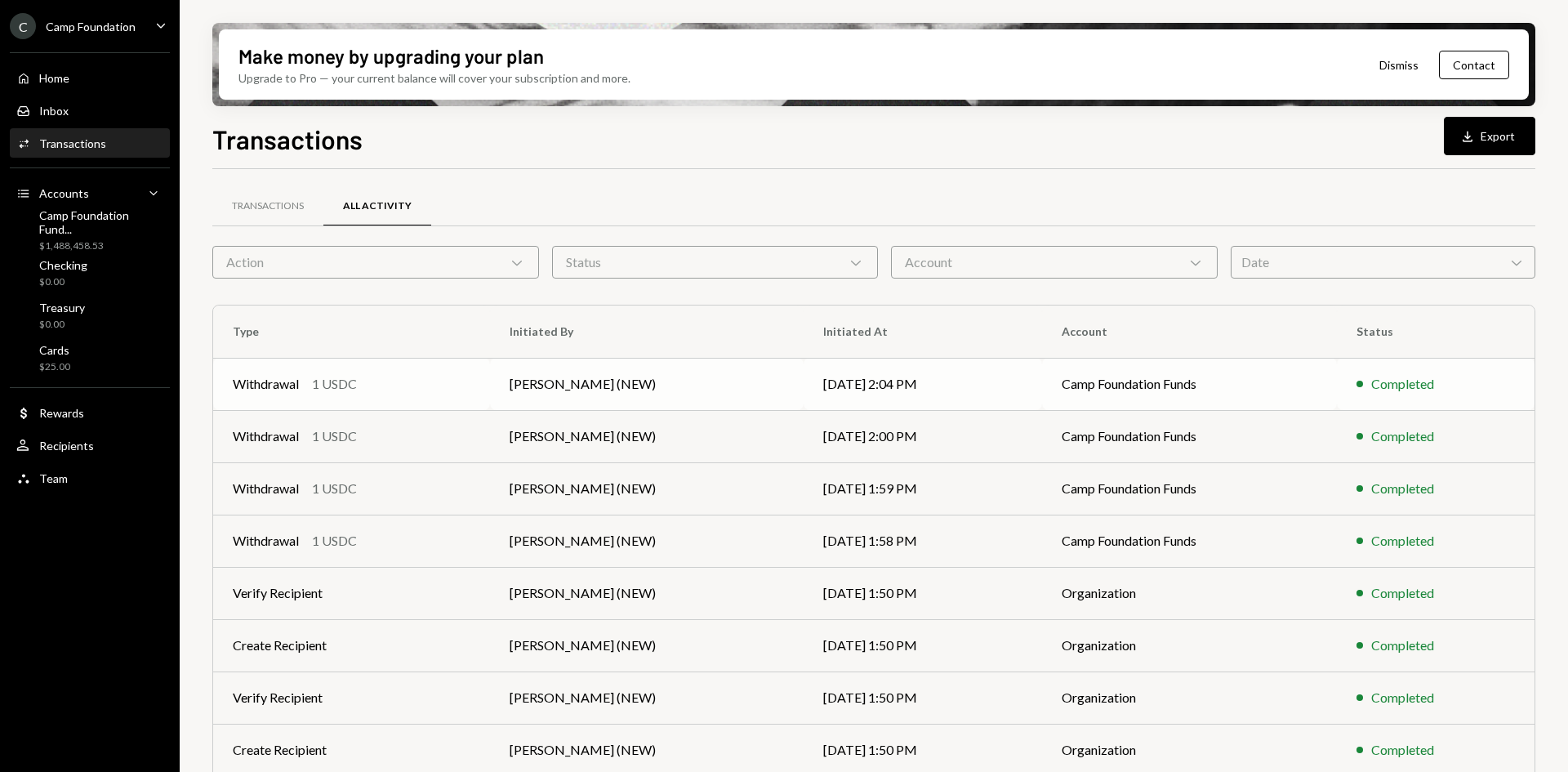
click at [1050, 385] on td "Camp Foundation Funds" at bounding box center [1189, 384] width 295 height 52
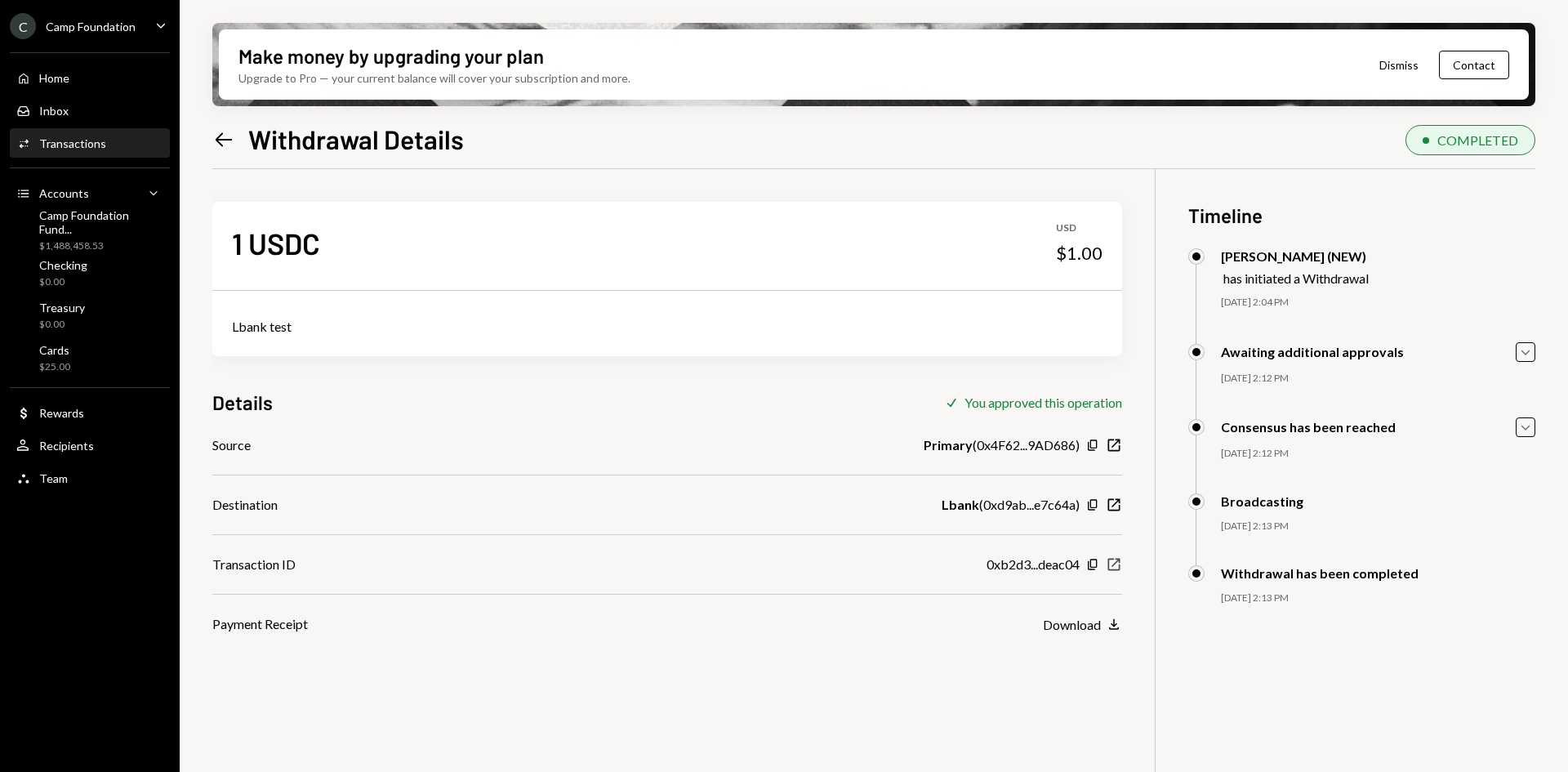
click at [1111, 569] on icon "New Window" at bounding box center [1113, 564] width 16 height 16
click at [223, 138] on icon "Left Arrow" at bounding box center [223, 139] width 23 height 23
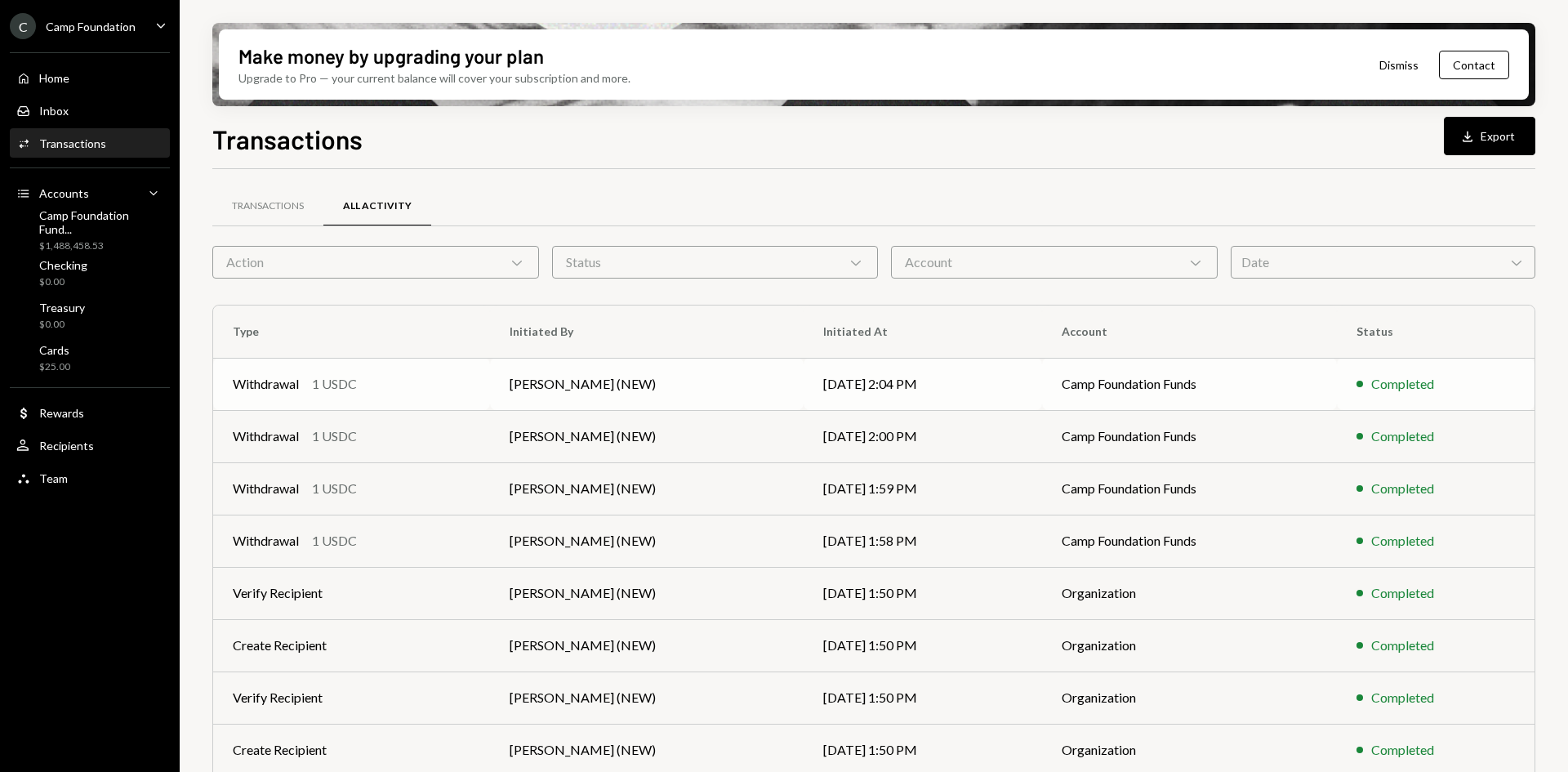
click at [649, 384] on td "[PERSON_NAME] (NEW)" at bounding box center [647, 384] width 315 height 52
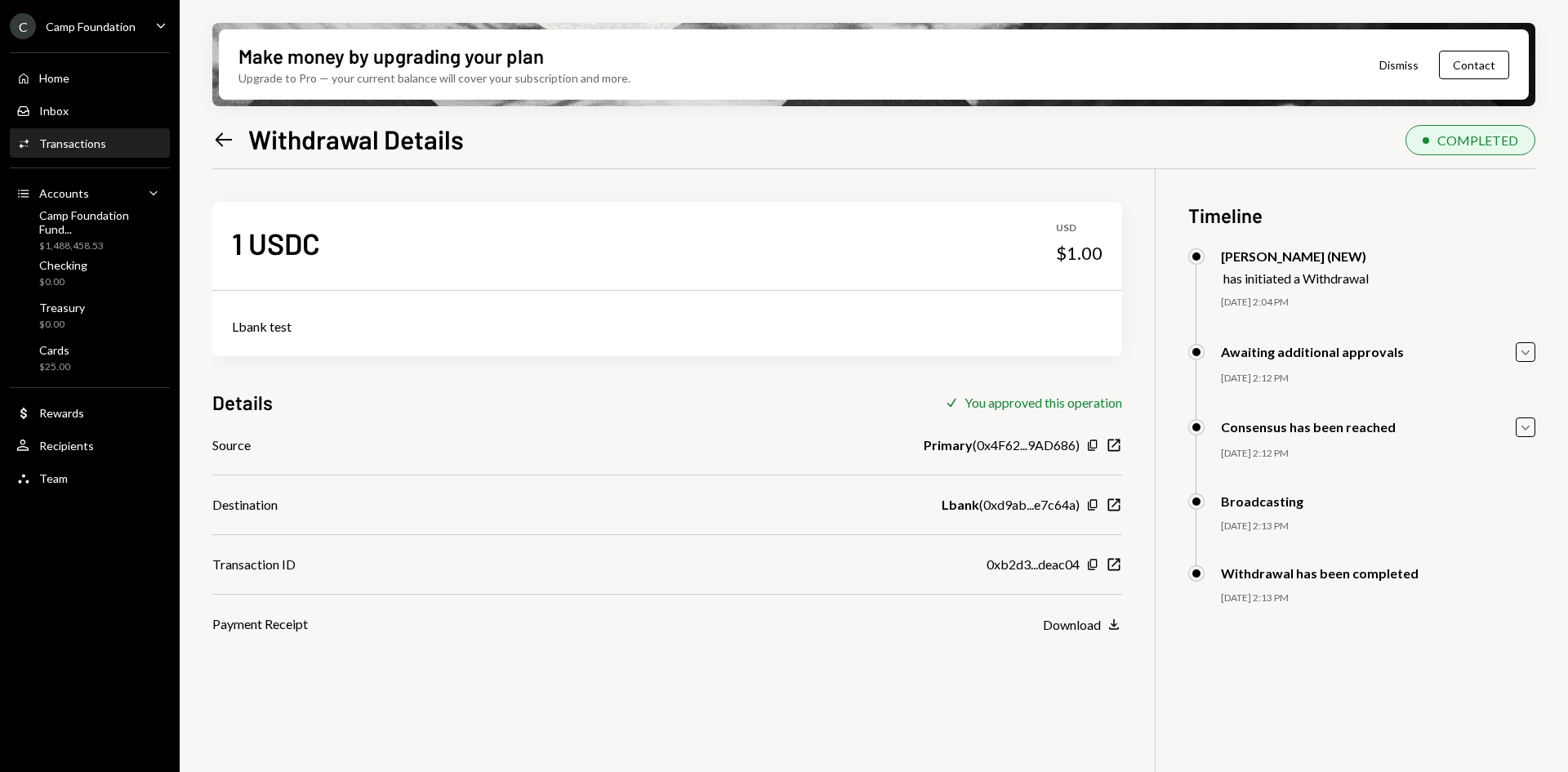
click at [229, 143] on icon "Left Arrow" at bounding box center [223, 139] width 23 height 23
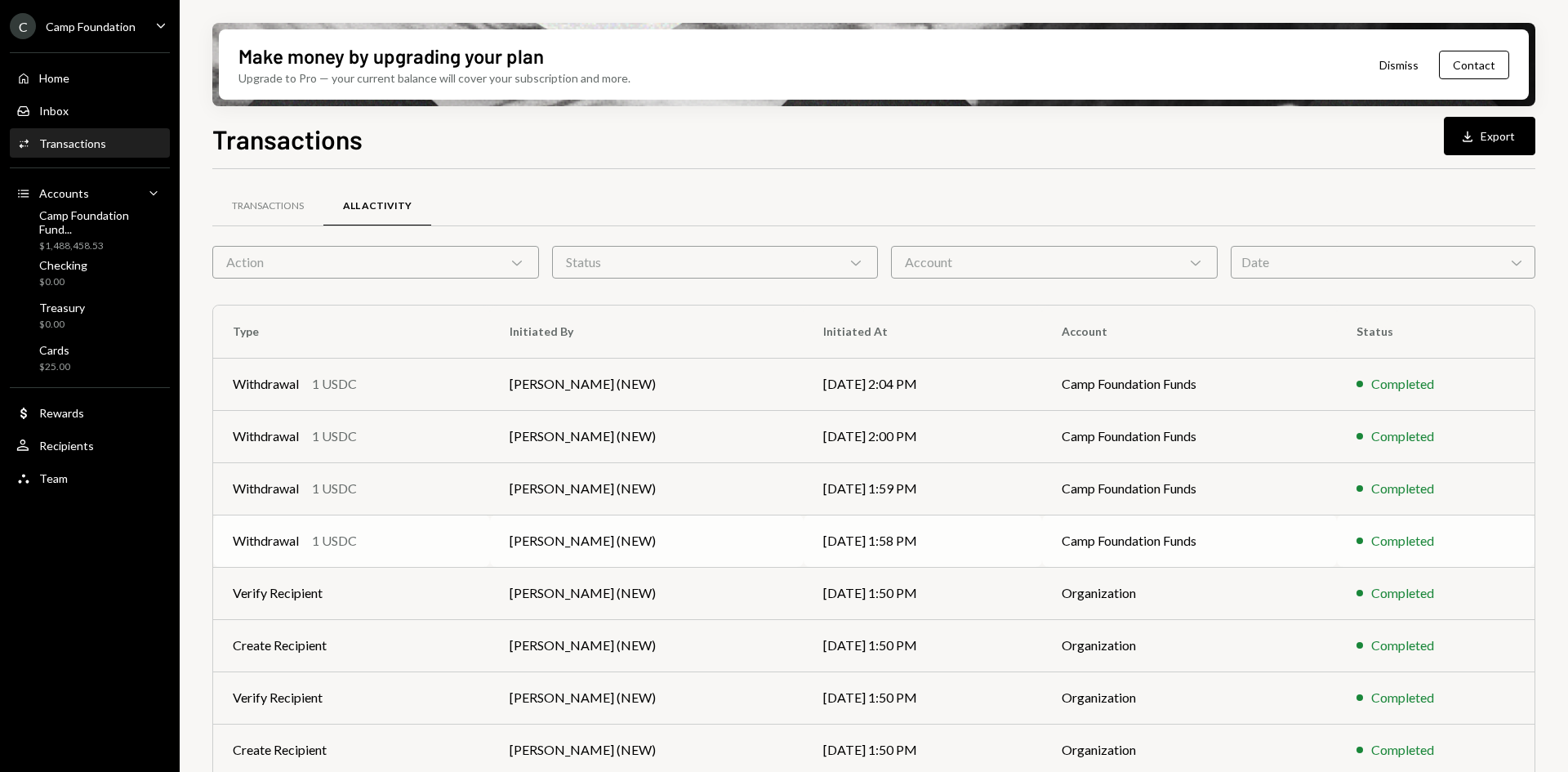
click at [926, 538] on td "[DATE] 1:58 PM" at bounding box center [922, 541] width 238 height 52
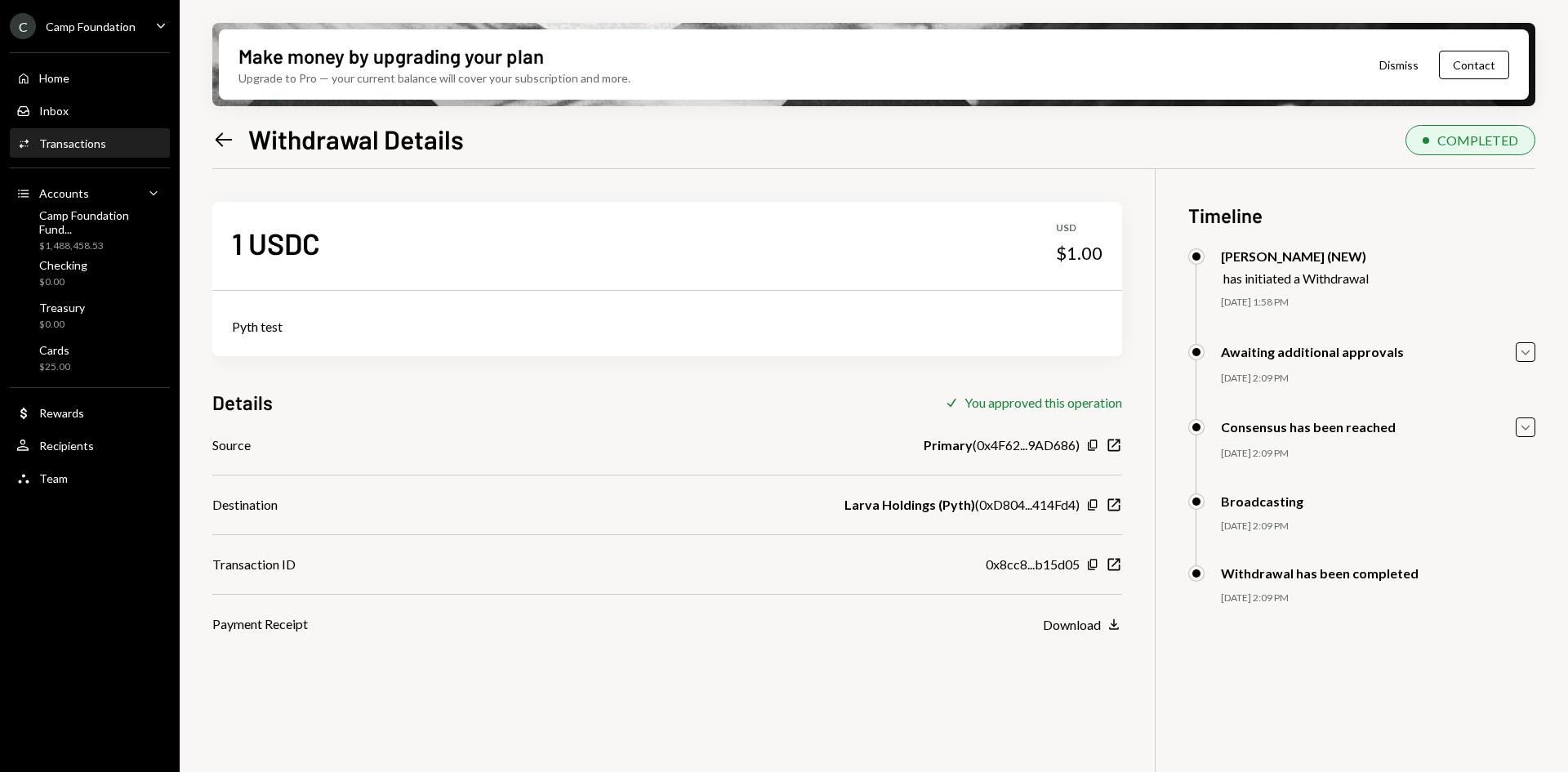
click at [230, 142] on icon "Left Arrow" at bounding box center [223, 139] width 23 height 23
click at [225, 140] on icon "Left Arrow" at bounding box center [223, 139] width 23 height 23
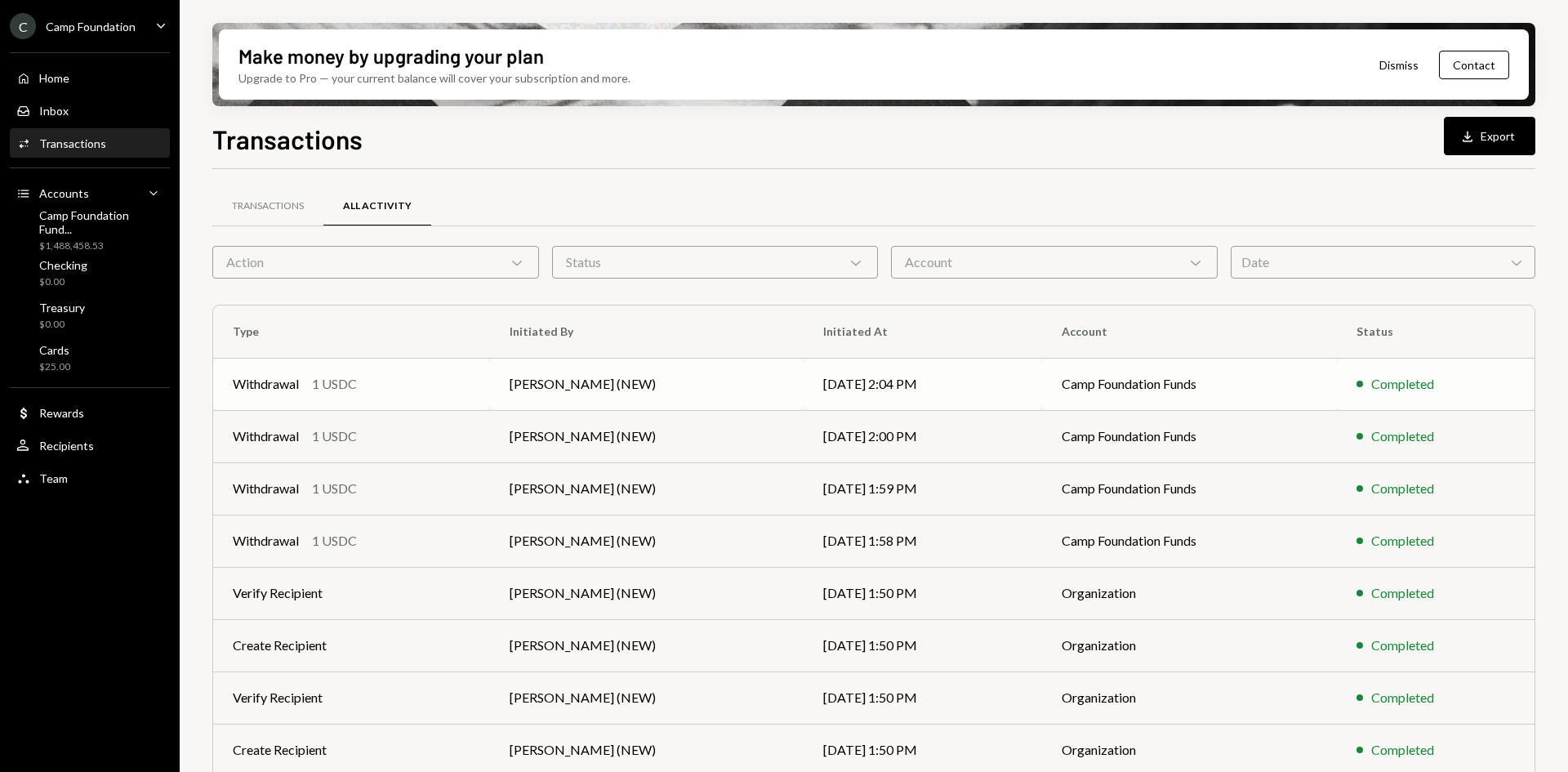
click at [803, 373] on td "[DATE] 2:04 PM" at bounding box center [922, 384] width 238 height 52
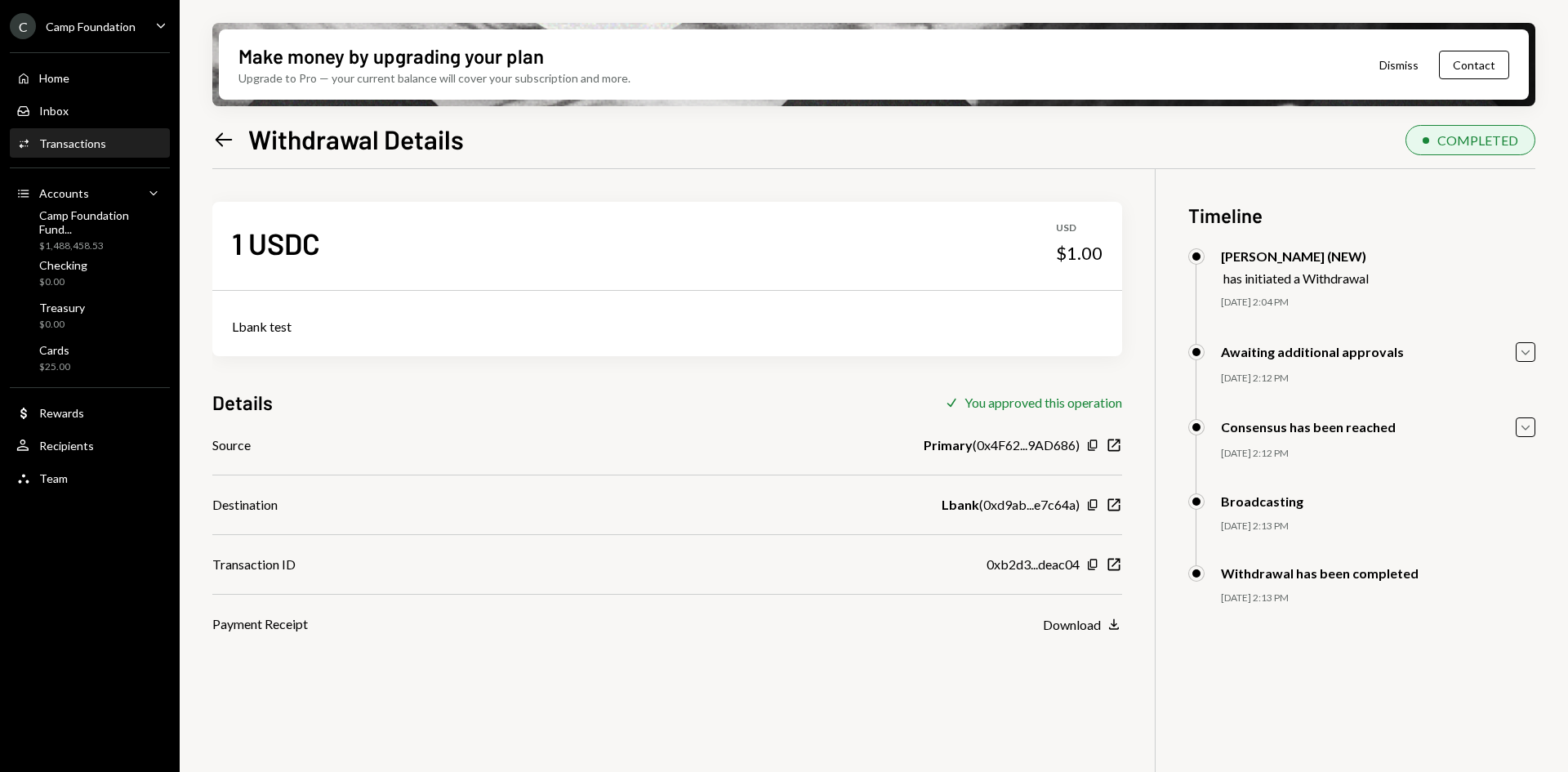
click at [224, 140] on icon at bounding box center [224, 138] width 17 height 14
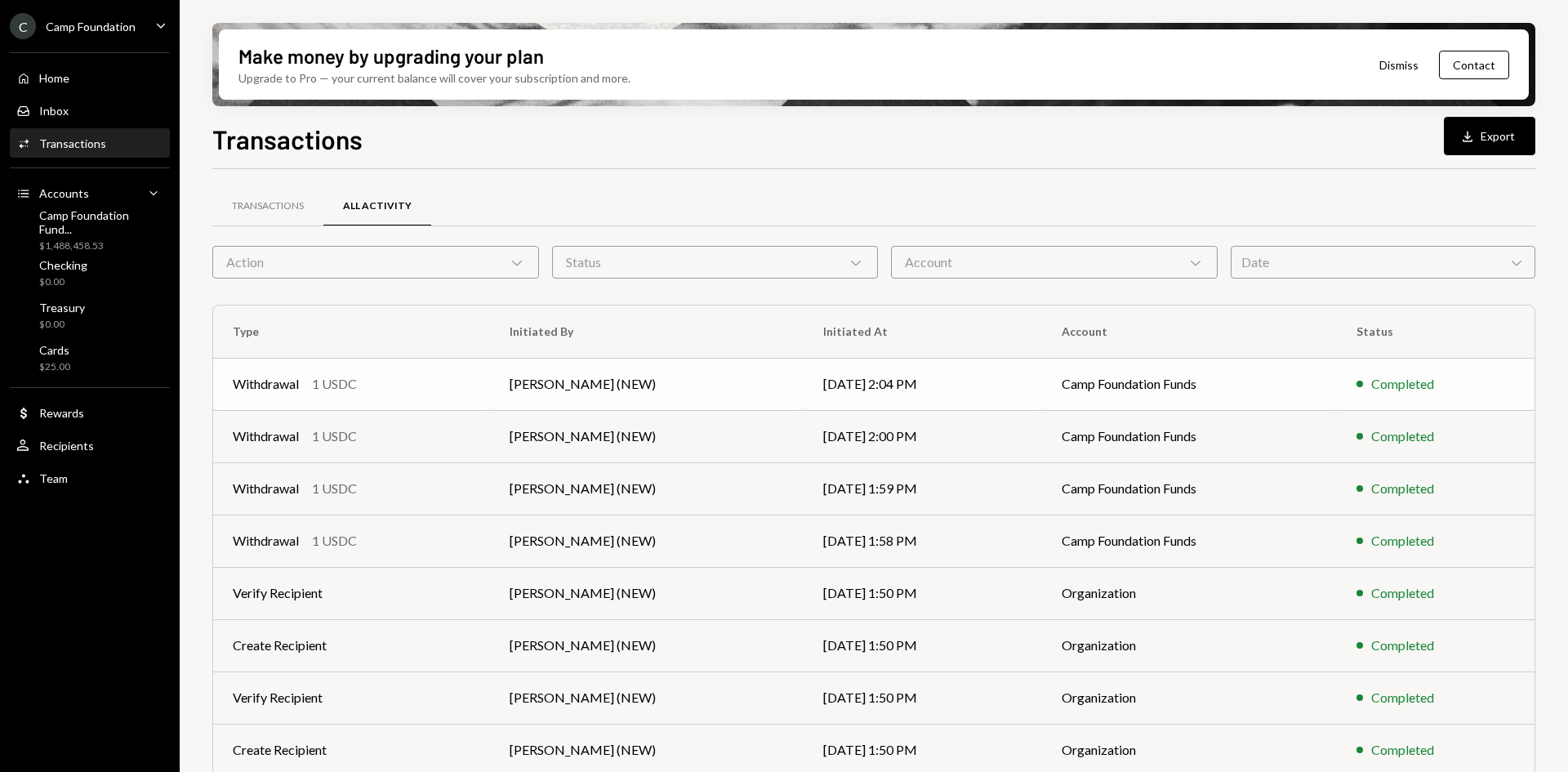
click at [871, 381] on td "[DATE] 2:04 PM" at bounding box center [922, 384] width 238 height 52
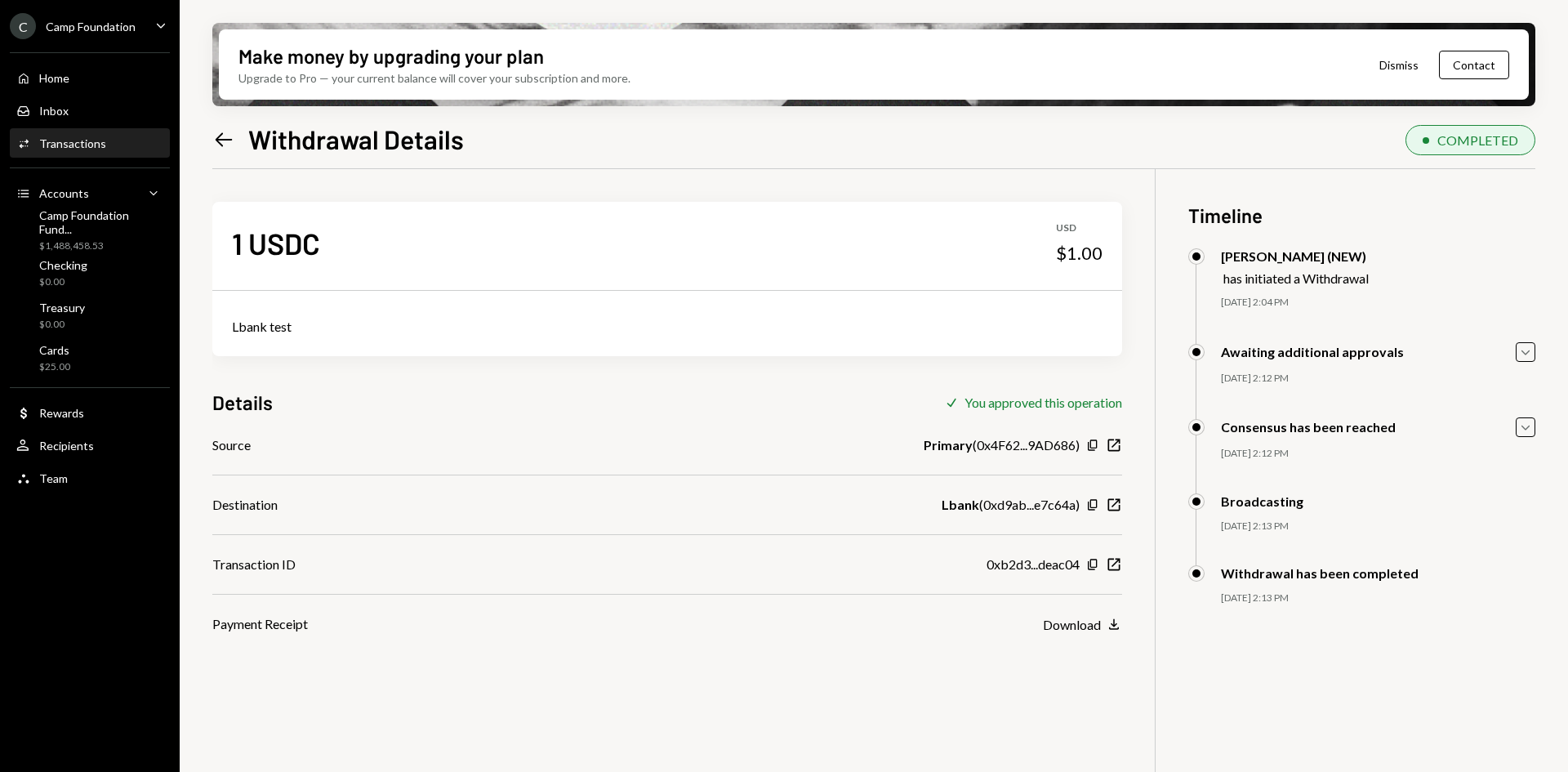
click at [218, 137] on icon at bounding box center [224, 138] width 17 height 14
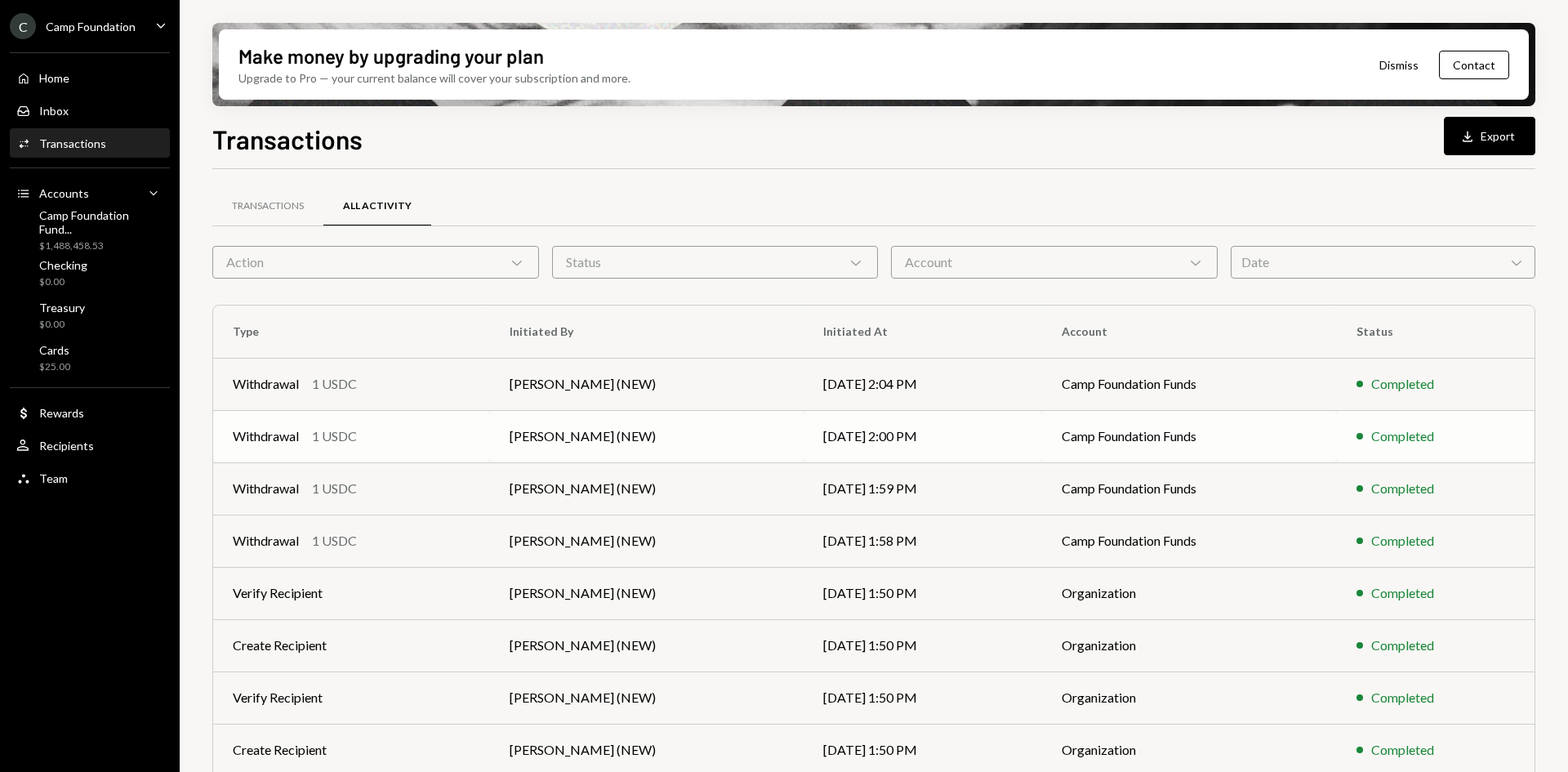
click at [702, 434] on td "[PERSON_NAME] (NEW)" at bounding box center [647, 437] width 315 height 52
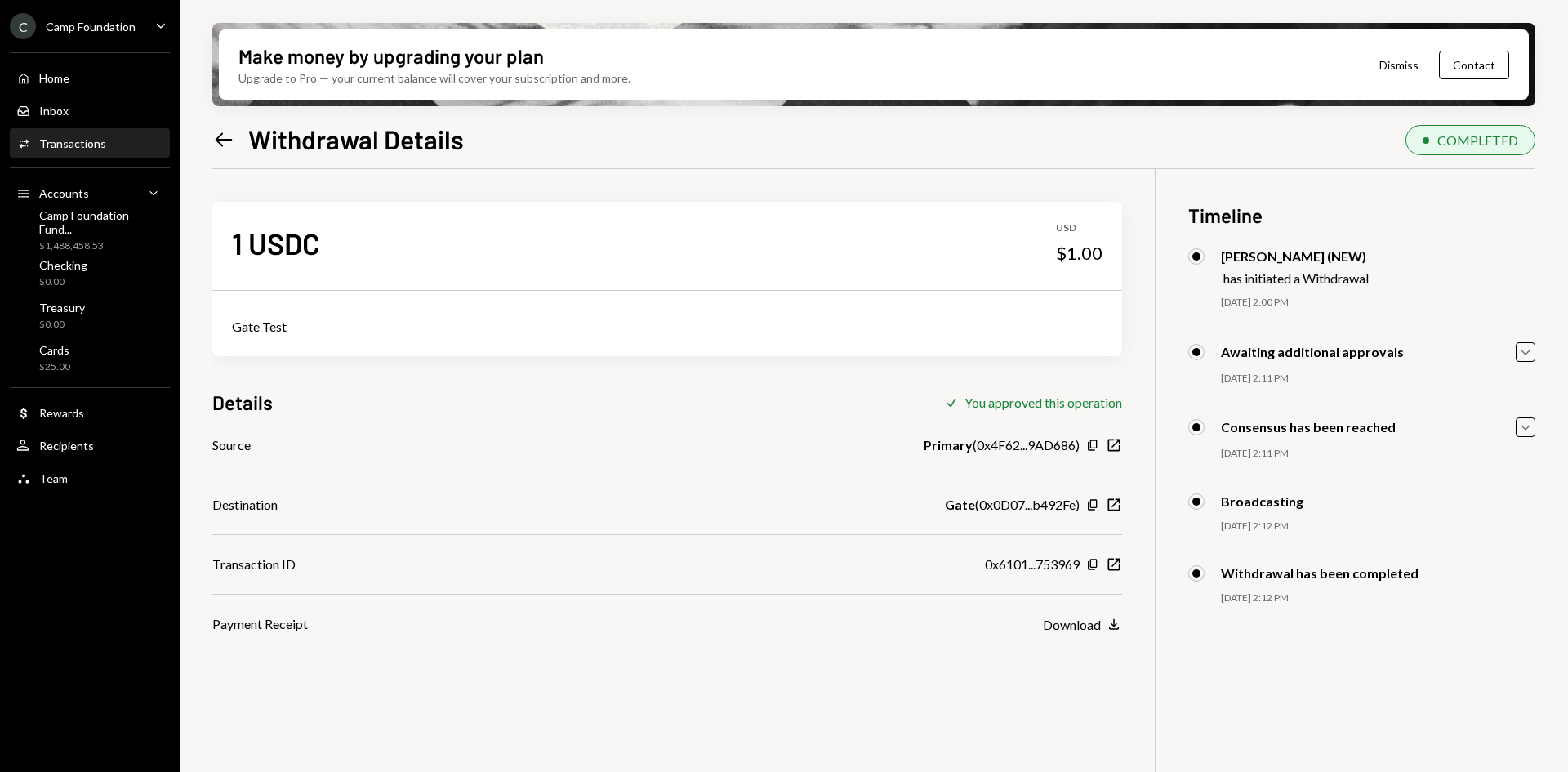
click at [227, 137] on icon "Left Arrow" at bounding box center [223, 139] width 23 height 23
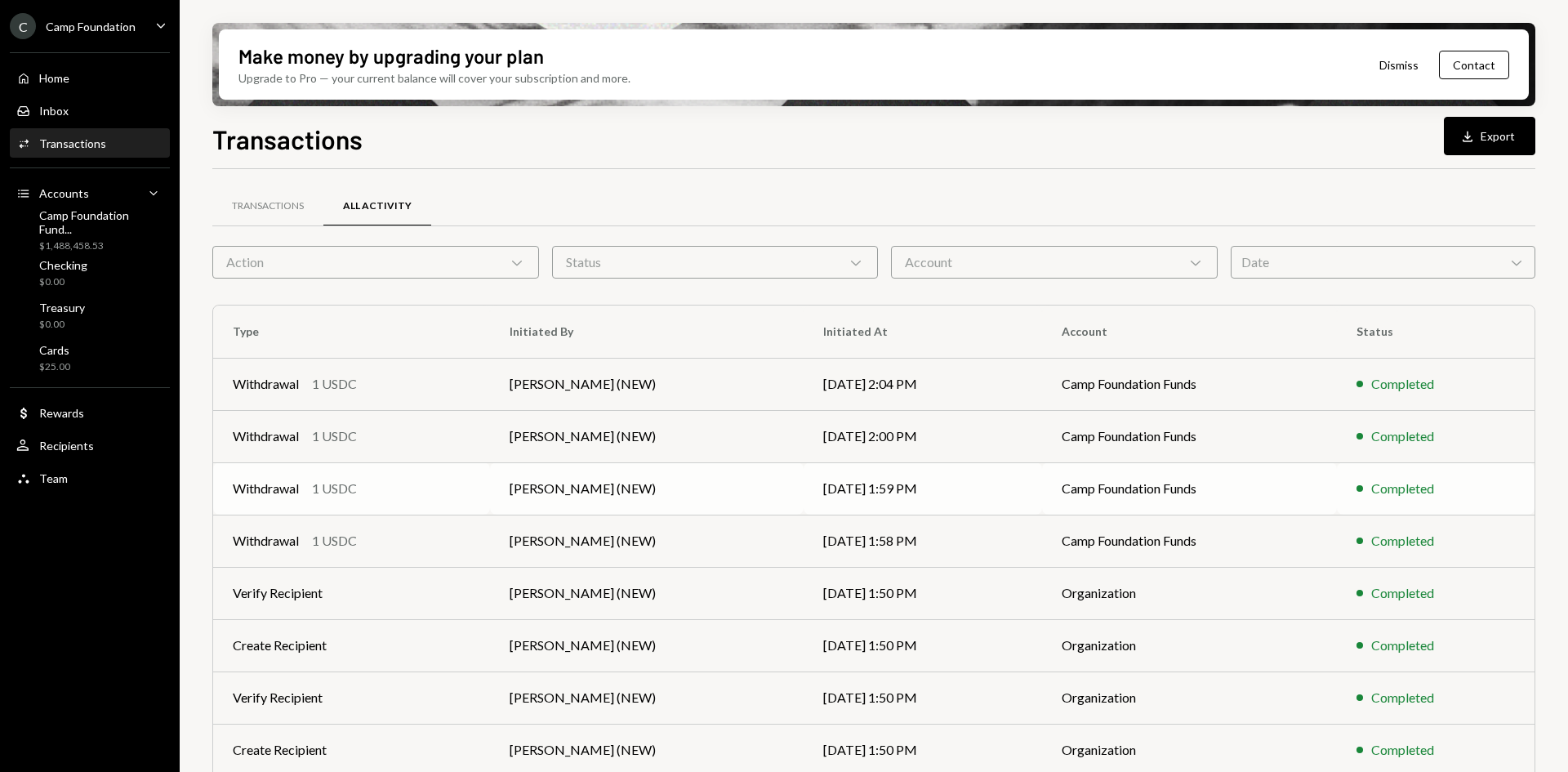
click at [818, 486] on td "08/22/25 1:59 PM" at bounding box center [922, 488] width 238 height 52
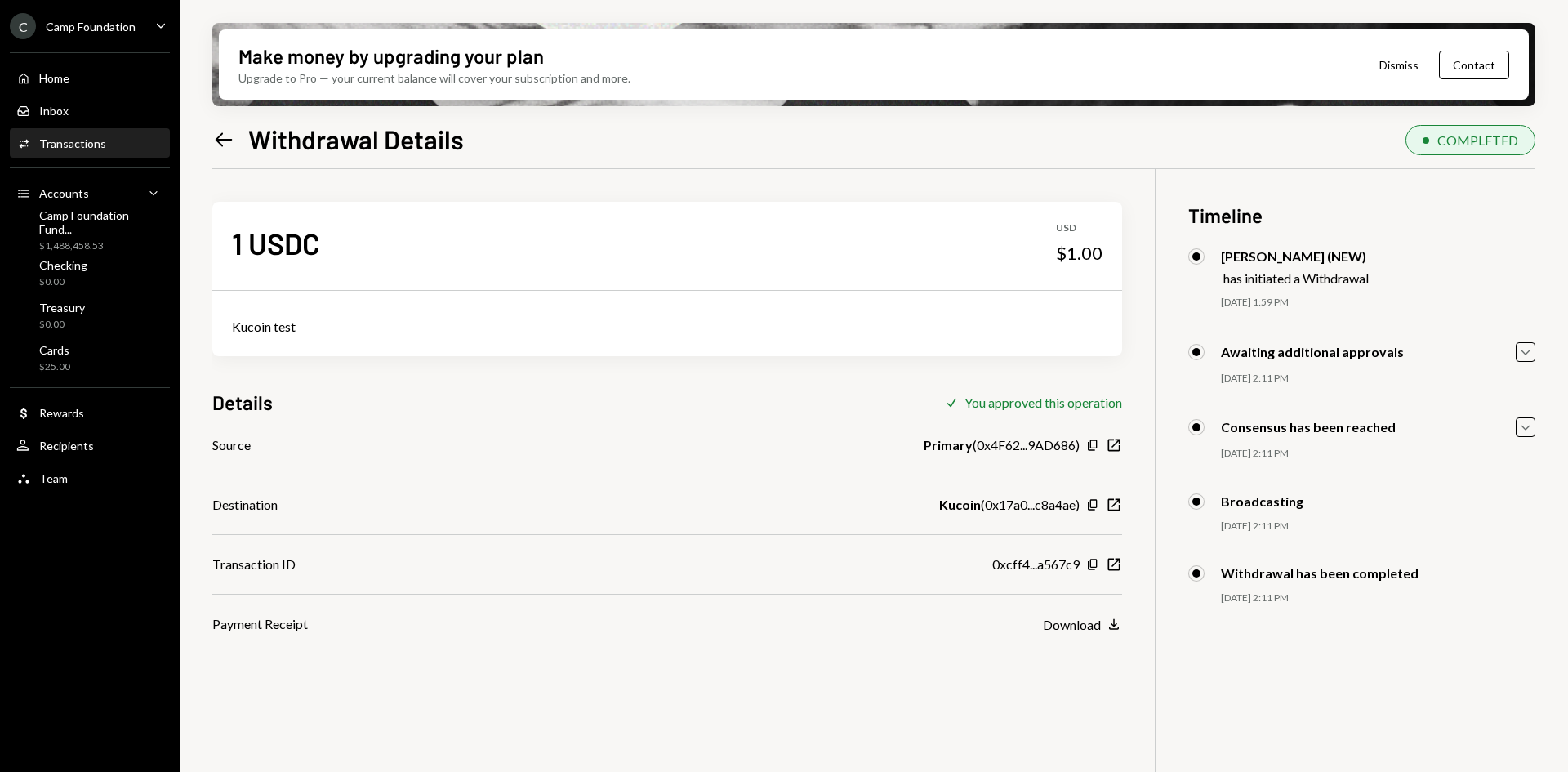
click at [224, 140] on icon at bounding box center [224, 138] width 17 height 14
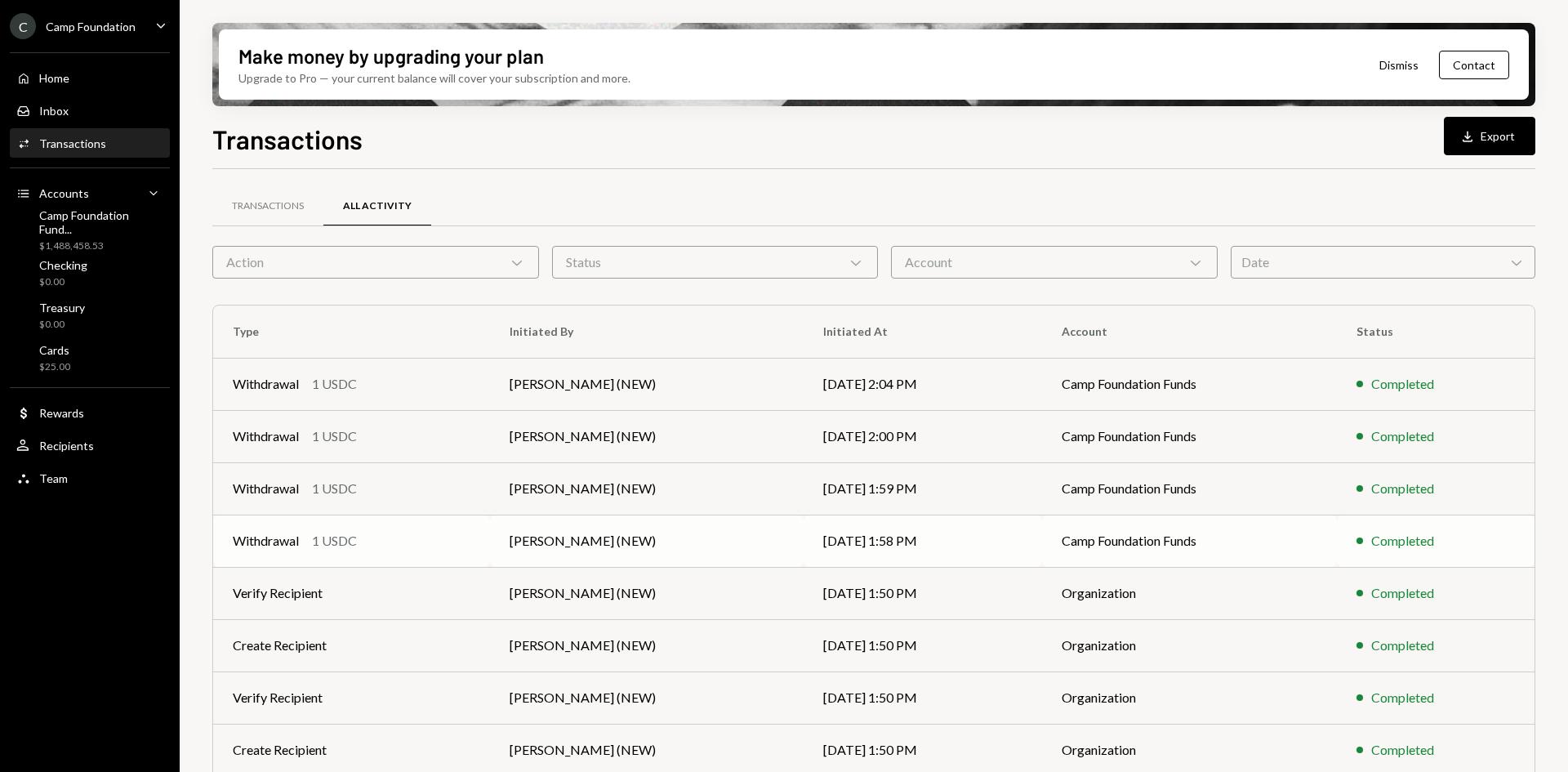
click at [1089, 541] on td "Camp Foundation Funds" at bounding box center [1189, 541] width 295 height 52
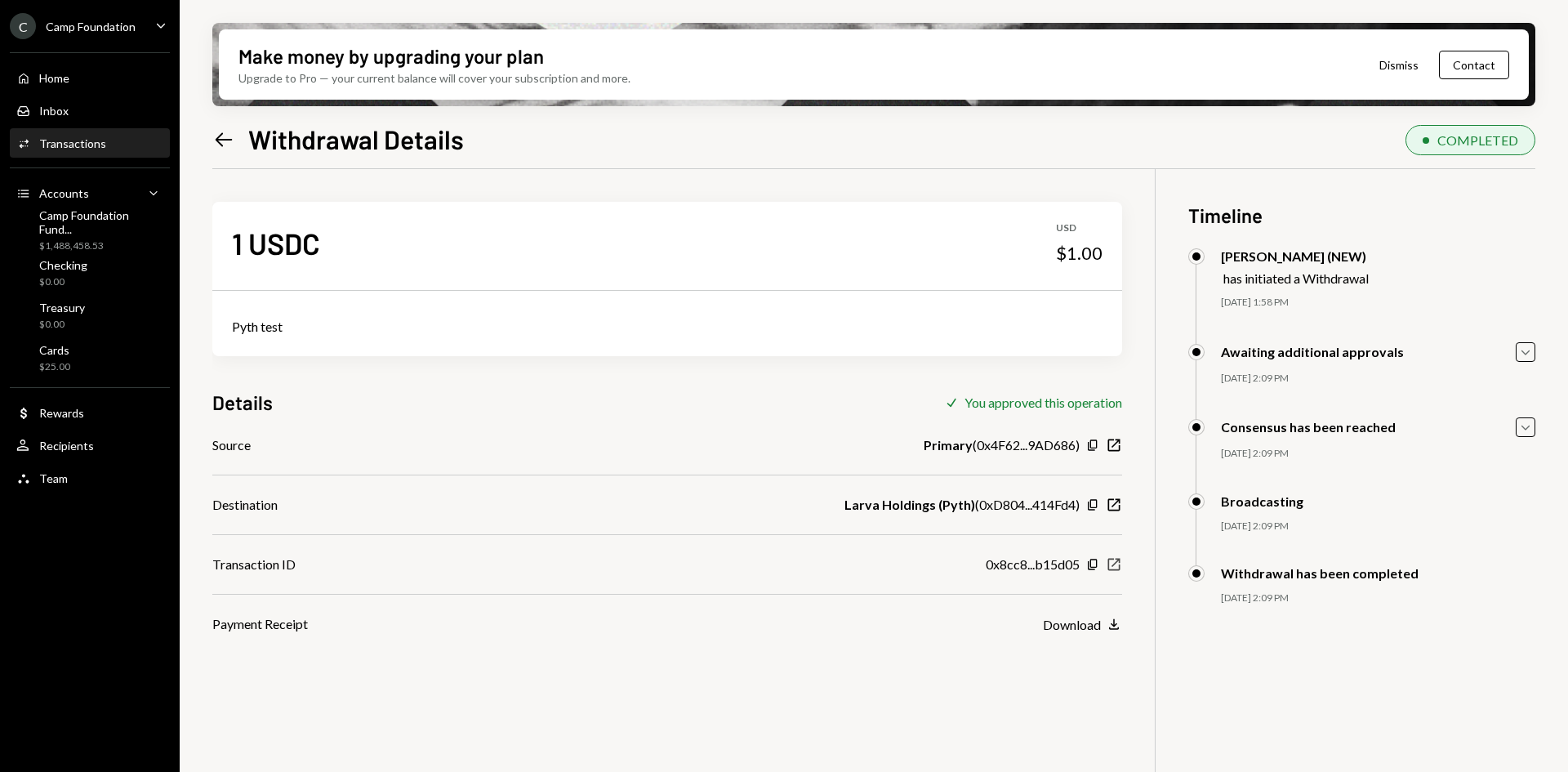
click at [1121, 562] on icon "New Window" at bounding box center [1113, 564] width 16 height 16
click at [221, 135] on icon at bounding box center [224, 138] width 17 height 14
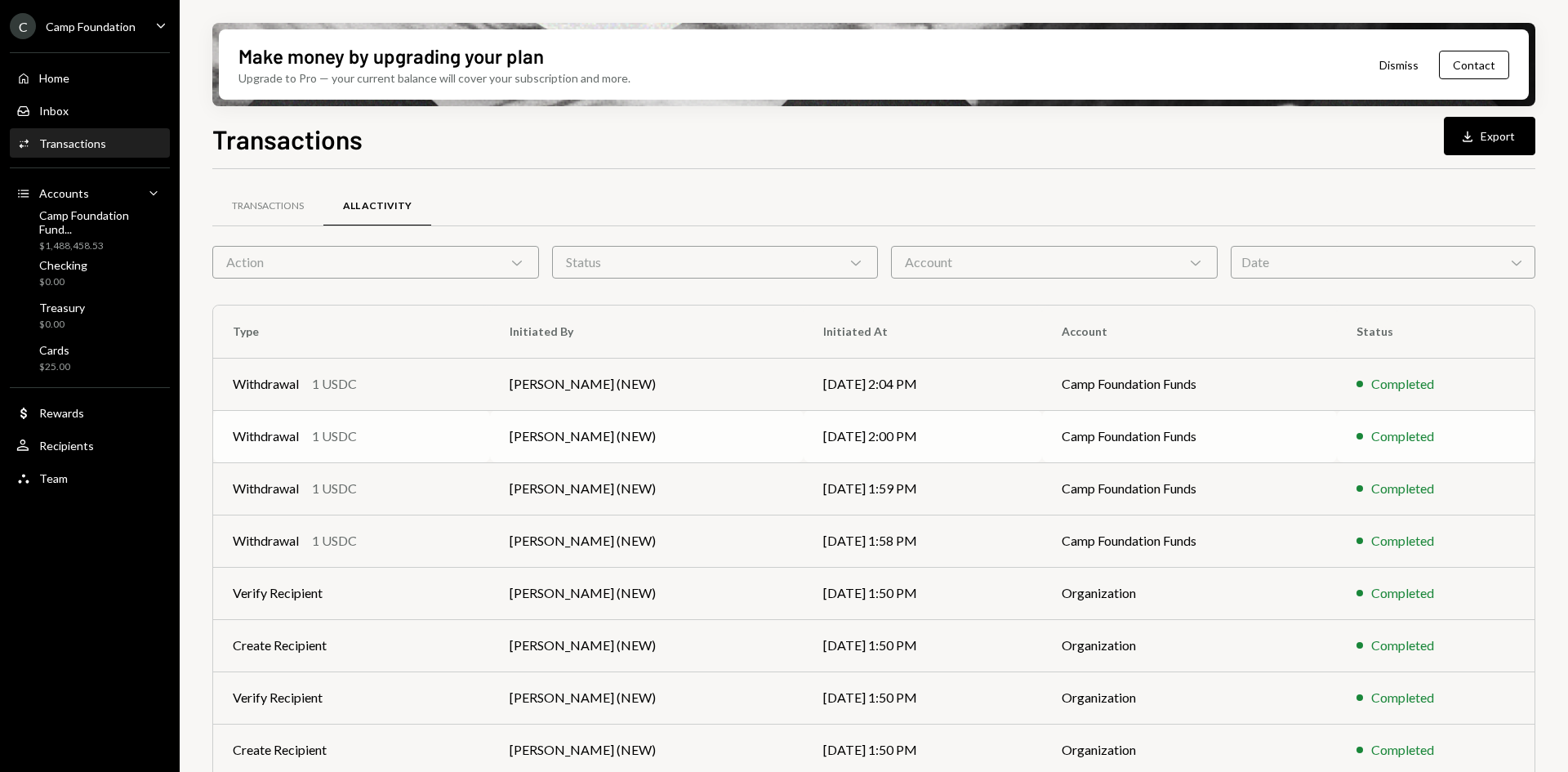
click at [470, 440] on div "Withdrawal 1 USDC" at bounding box center [352, 437] width 238 height 20
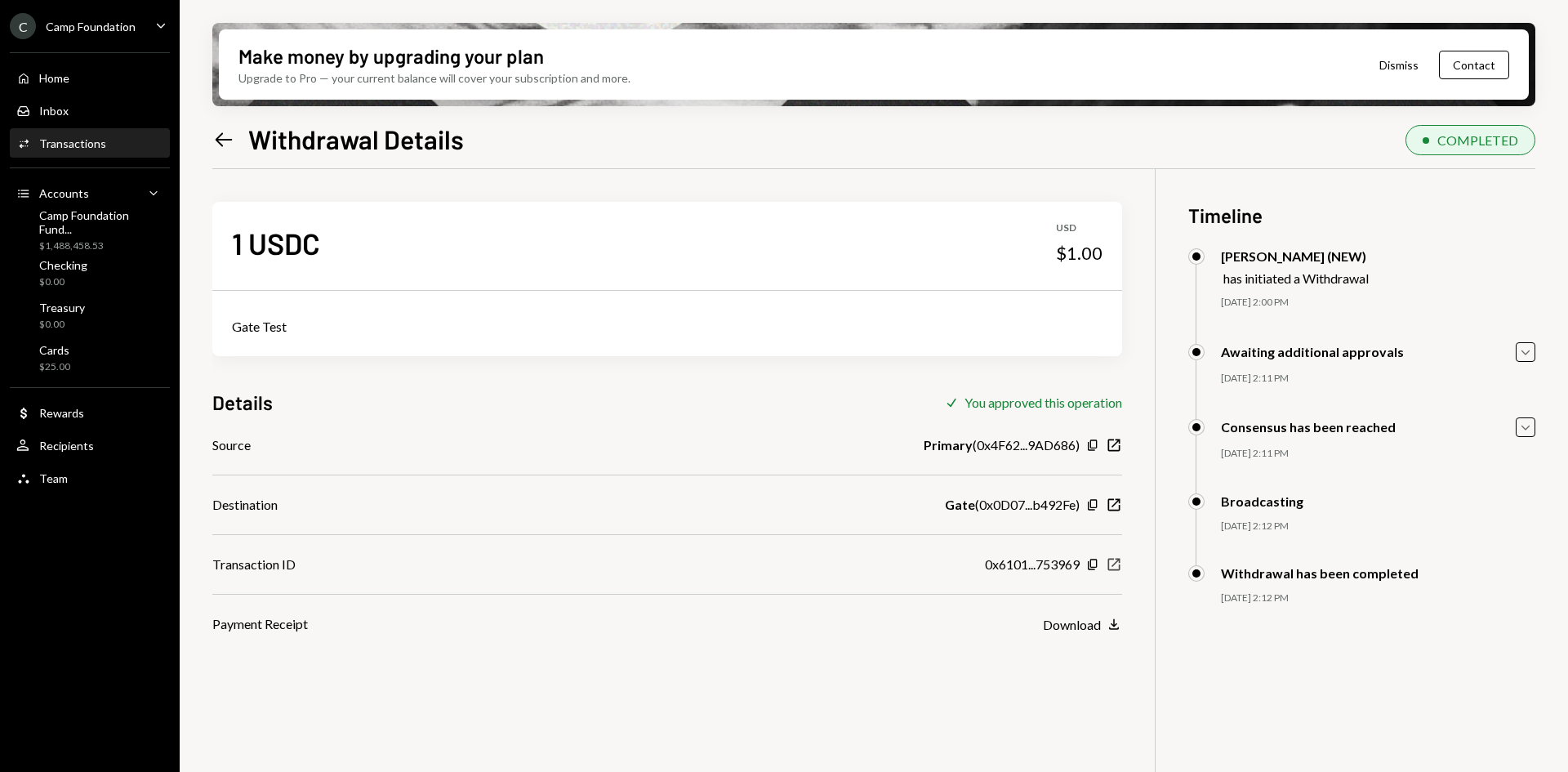
click at [1120, 563] on icon "New Window" at bounding box center [1113, 564] width 16 height 16
click at [223, 135] on icon "Left Arrow" at bounding box center [223, 139] width 23 height 23
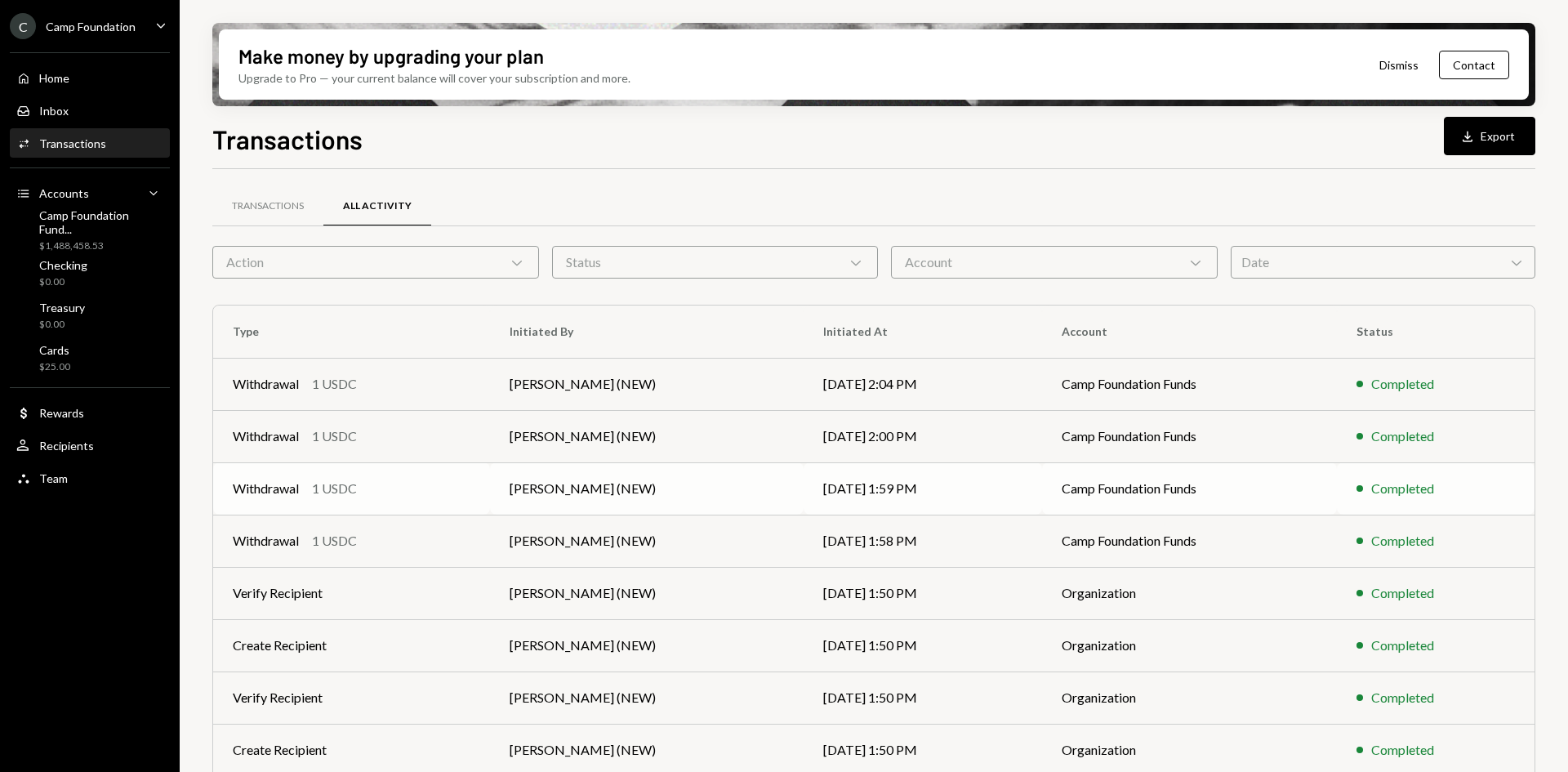
click at [821, 485] on td "08/22/25 1:59 PM" at bounding box center [922, 488] width 238 height 52
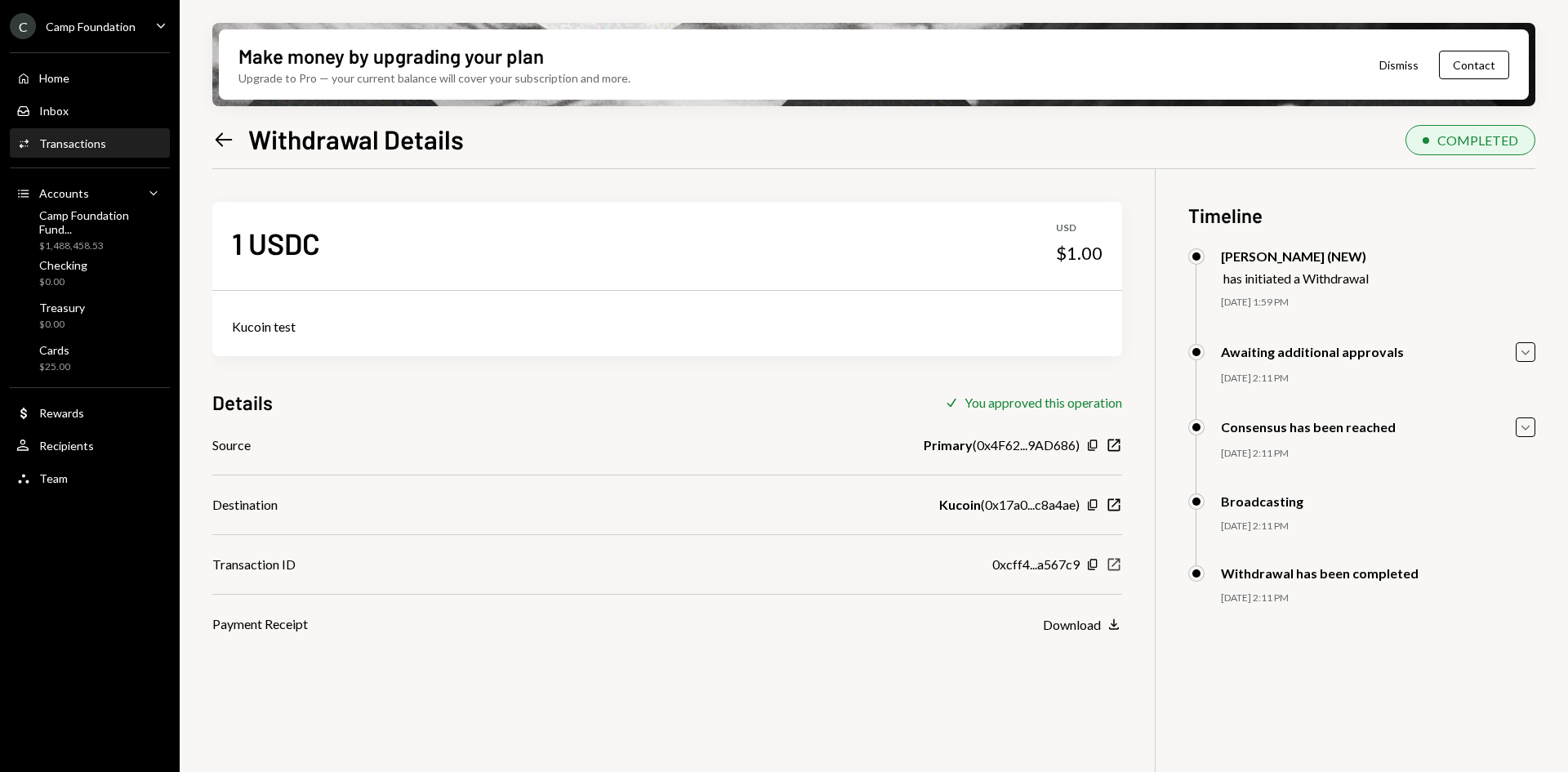
click at [1114, 563] on icon "button" at bounding box center [1114, 565] width 13 height 13
click at [228, 137] on icon "Left Arrow" at bounding box center [223, 139] width 23 height 23
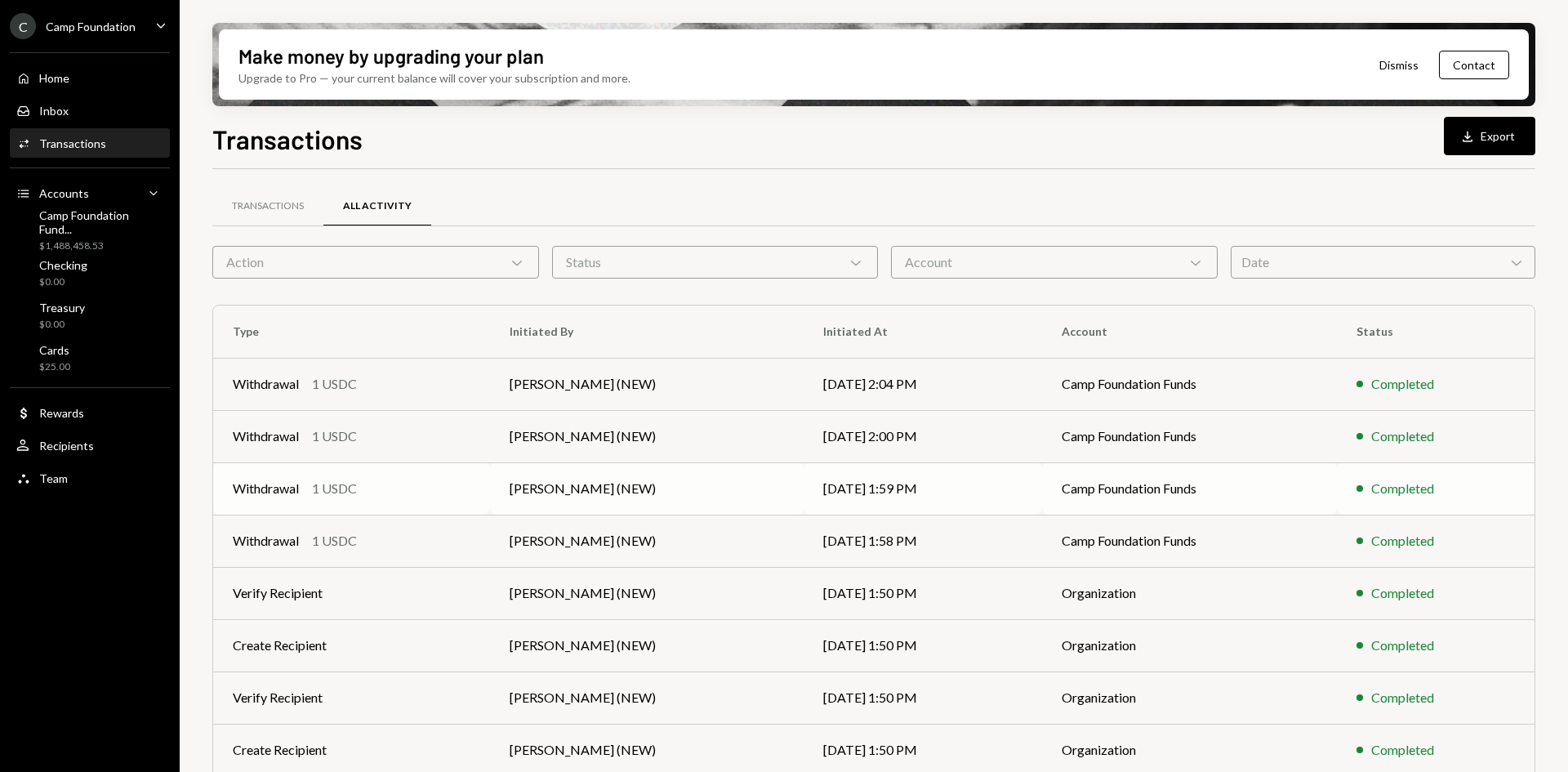
click at [906, 492] on td "08/22/25 1:59 PM" at bounding box center [922, 488] width 238 height 52
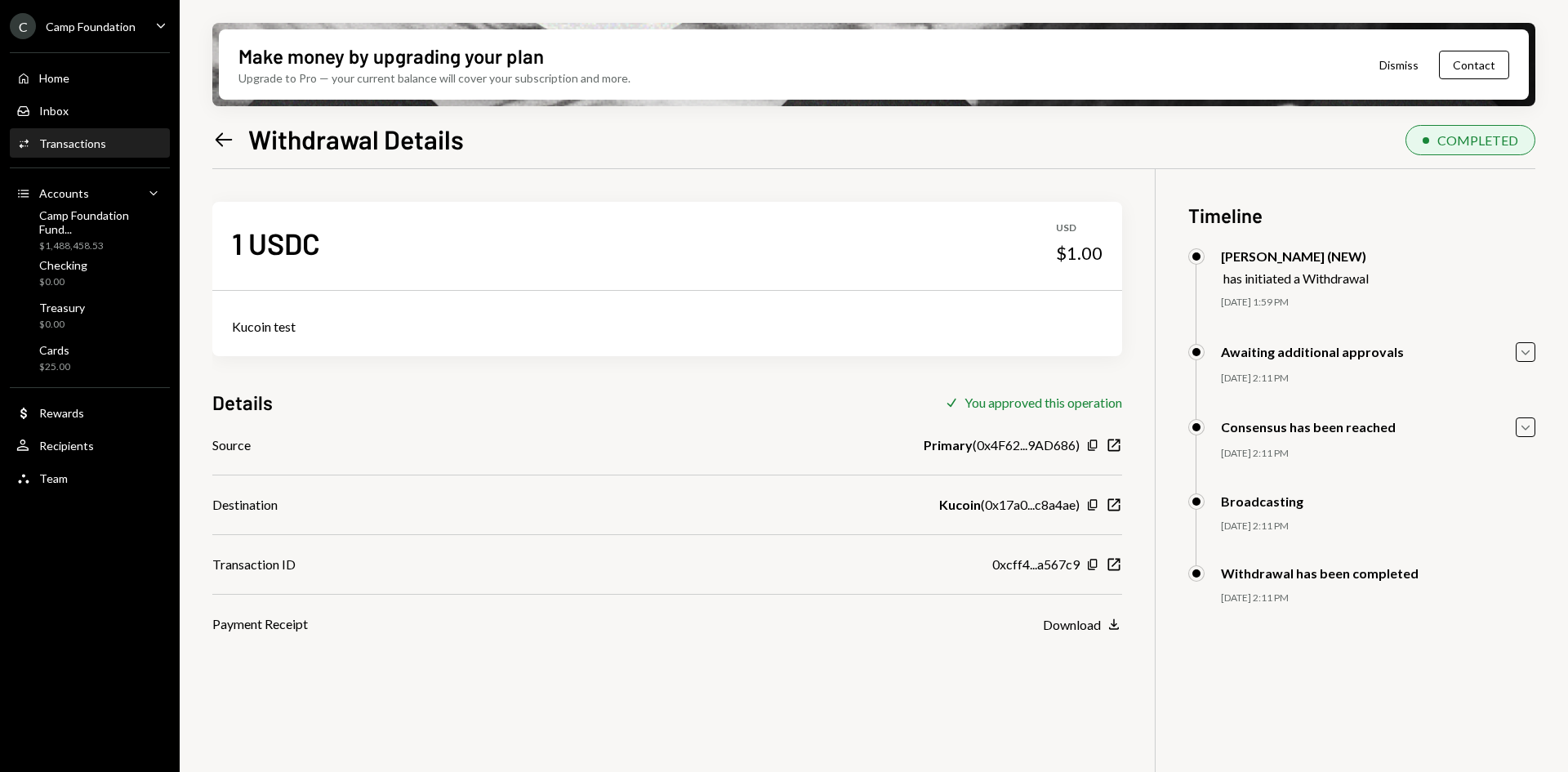
click at [228, 136] on icon "Left Arrow" at bounding box center [223, 139] width 23 height 23
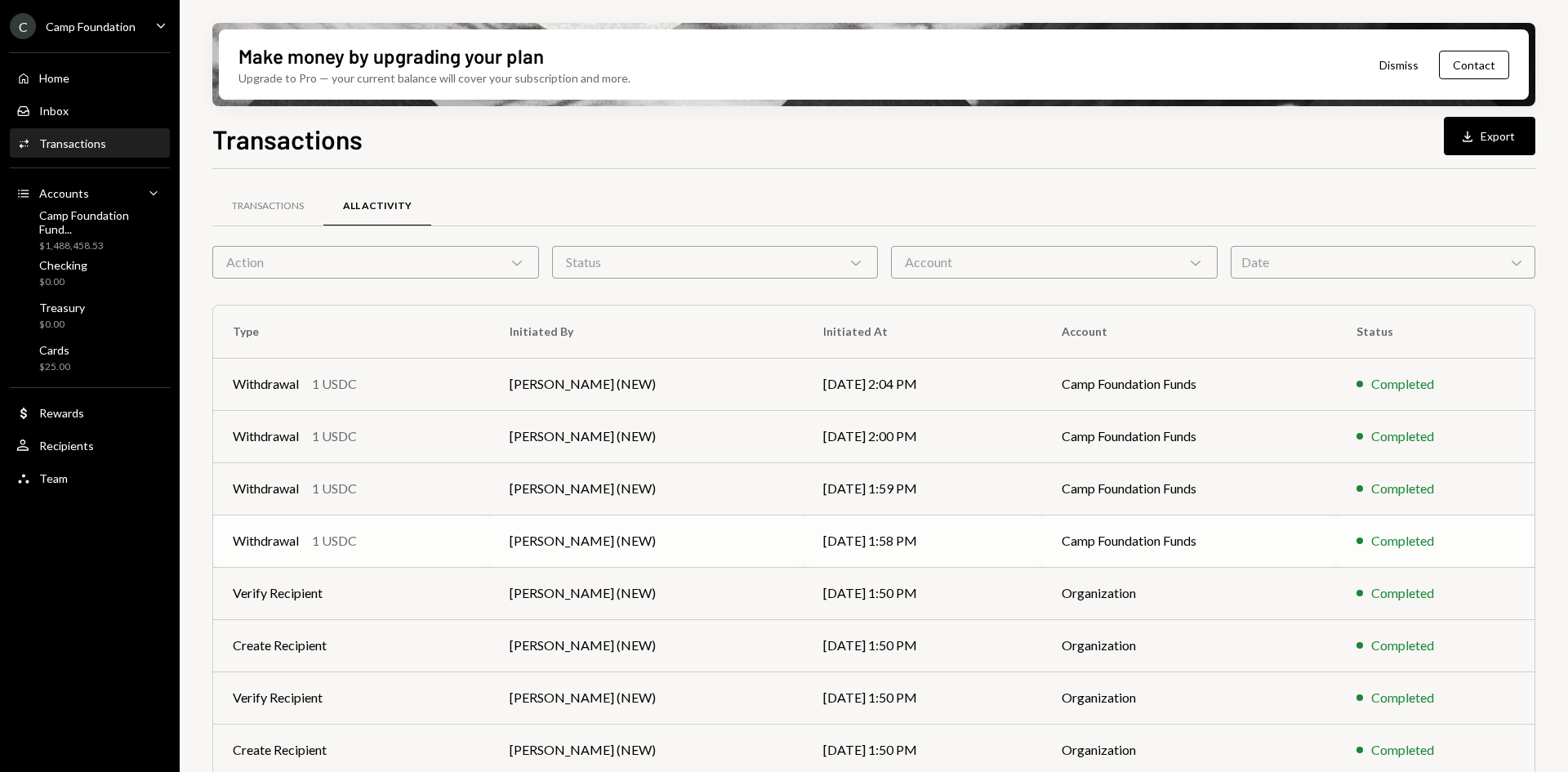
click at [1072, 540] on td "Camp Foundation Funds" at bounding box center [1189, 541] width 295 height 52
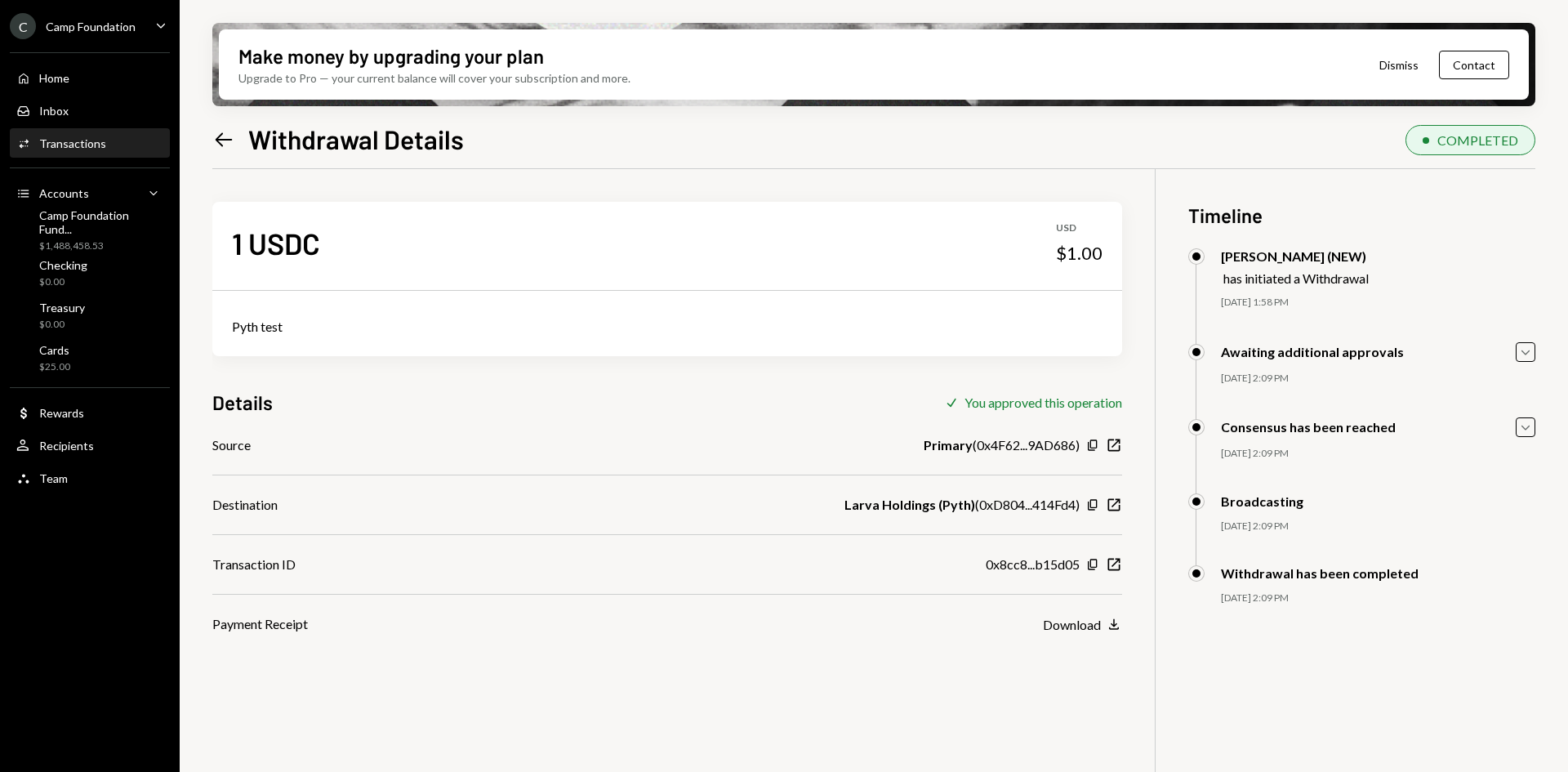
click at [226, 140] on icon at bounding box center [224, 138] width 17 height 14
click at [1110, 564] on icon "New Window" at bounding box center [1113, 564] width 16 height 16
